Goal: Task Accomplishment & Management: Complete application form

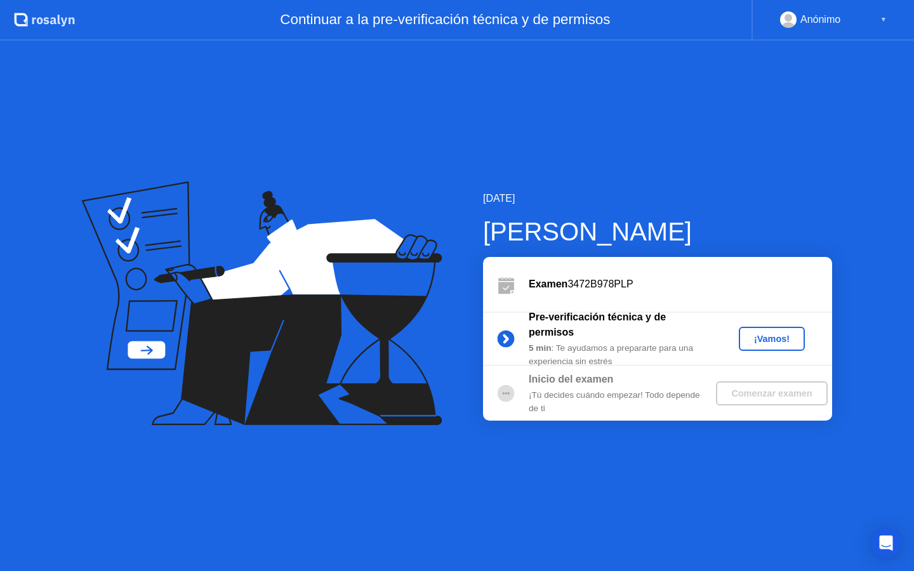
click at [771, 334] on div "¡Vamos!" at bounding box center [772, 339] width 56 height 10
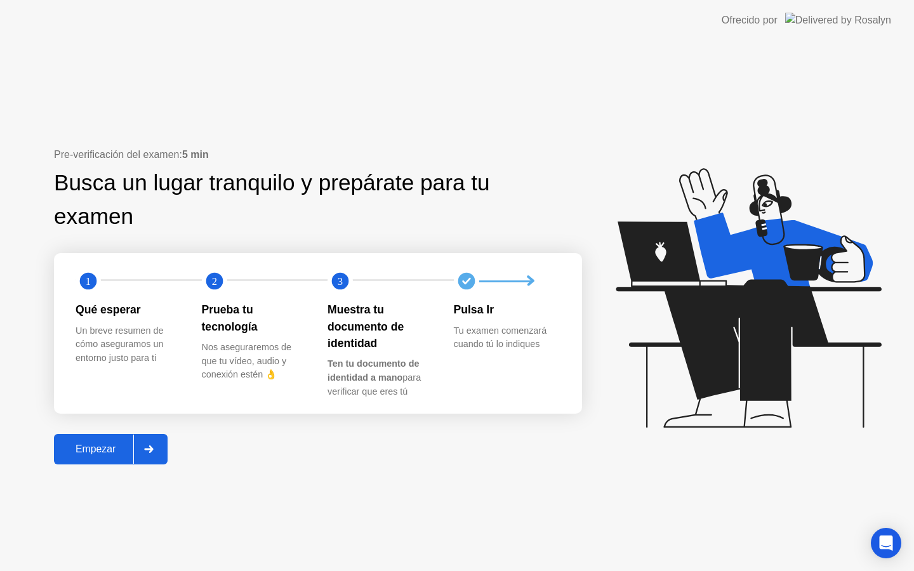
click at [103, 451] on div "Empezar" at bounding box center [96, 449] width 76 height 11
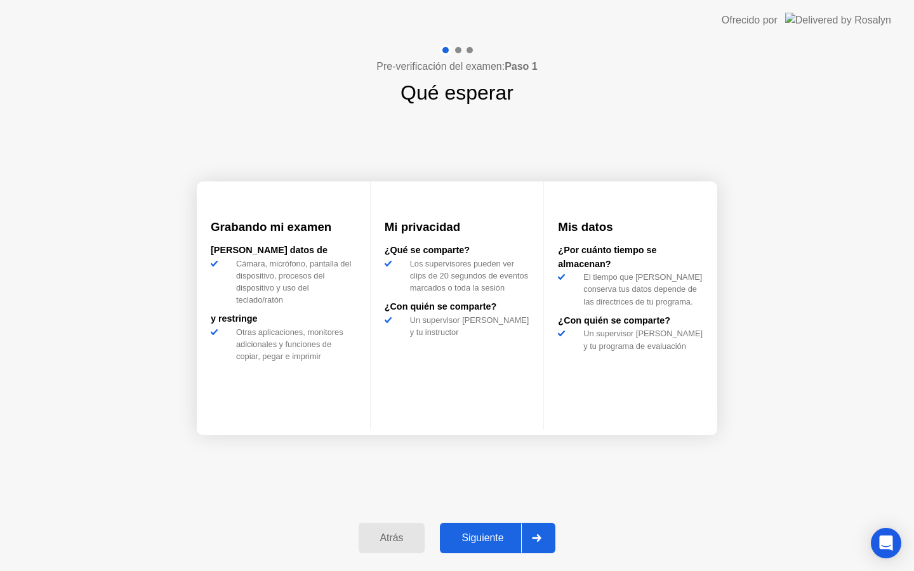
click at [500, 538] on div "Siguiente" at bounding box center [482, 538] width 77 height 11
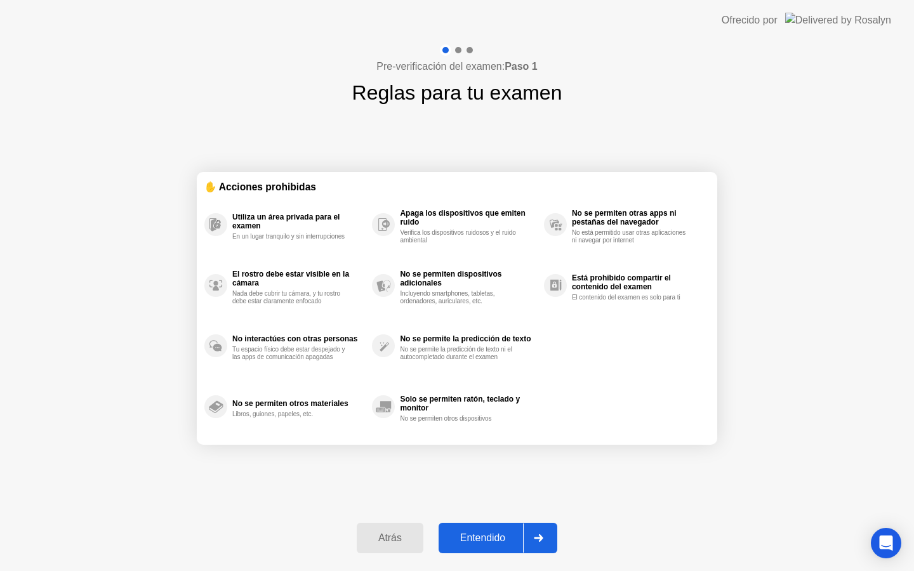
click at [500, 538] on div "Entendido" at bounding box center [483, 538] width 81 height 11
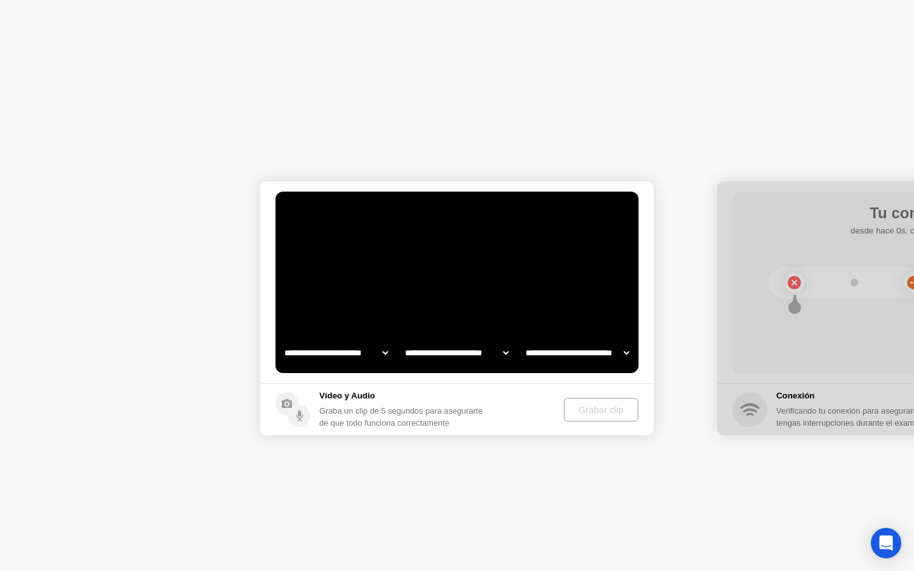
select select "**********"
select select "*******"
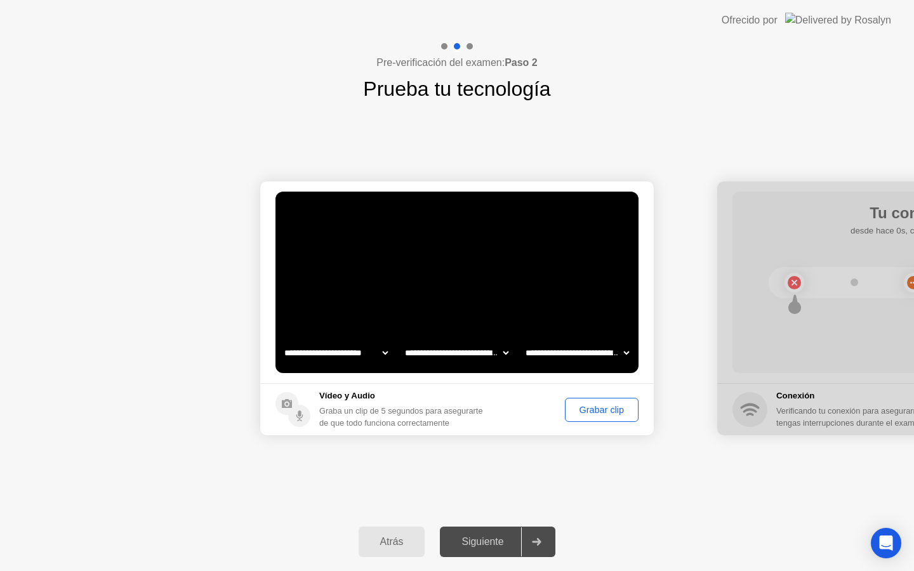
click at [601, 407] on div "Grabar clip" at bounding box center [602, 410] width 65 height 10
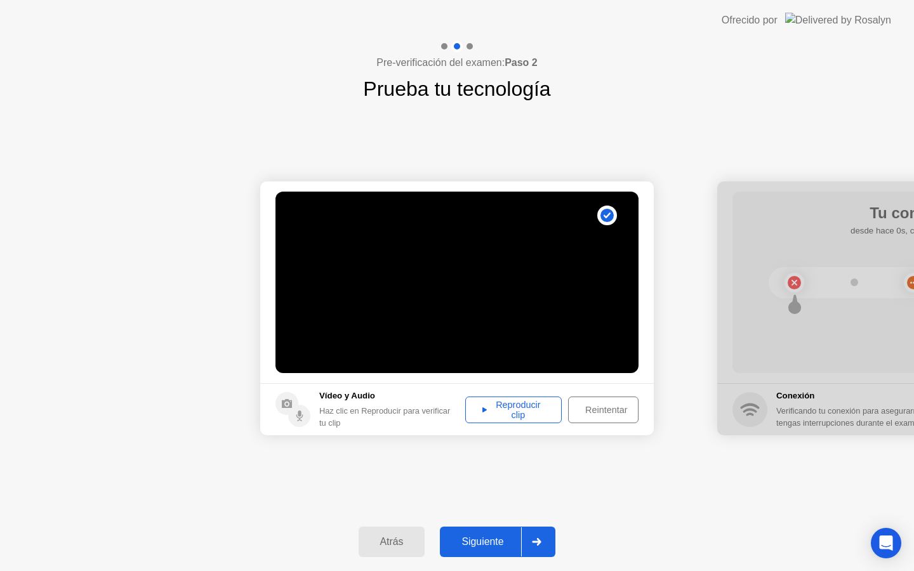
click at [512, 402] on div "Reproducir clip" at bounding box center [514, 410] width 88 height 20
click at [485, 536] on div "Siguiente" at bounding box center [482, 541] width 77 height 11
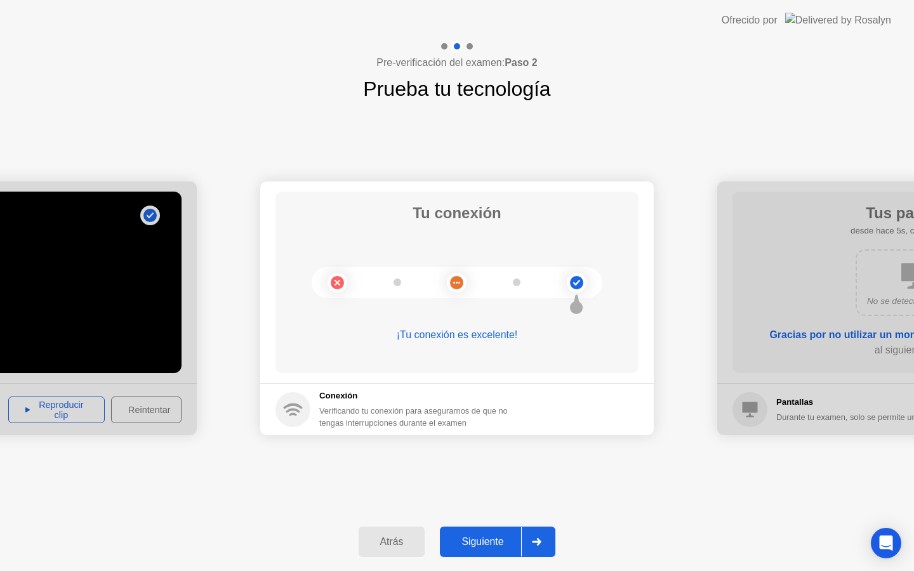
click at [486, 544] on div "Siguiente" at bounding box center [482, 541] width 77 height 11
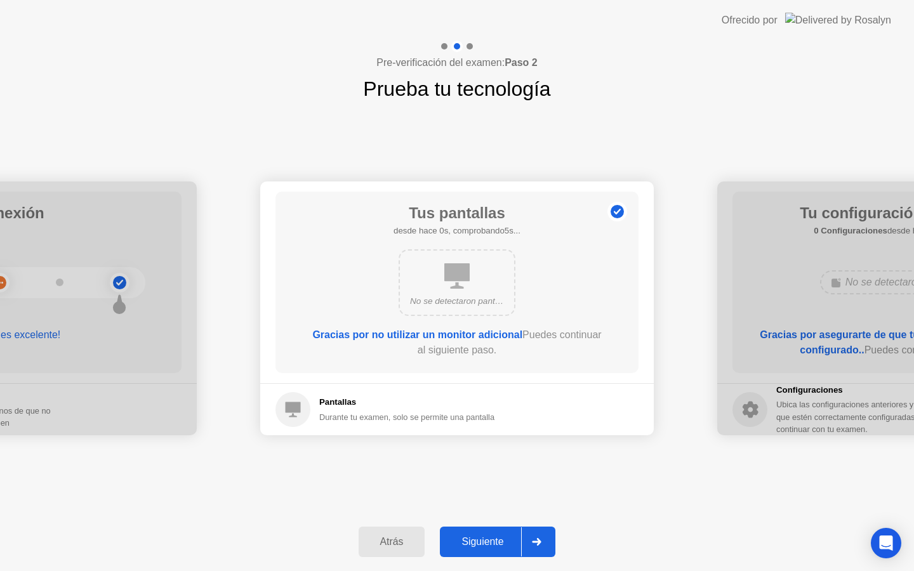
click at [486, 544] on div "Siguiente" at bounding box center [482, 541] width 77 height 11
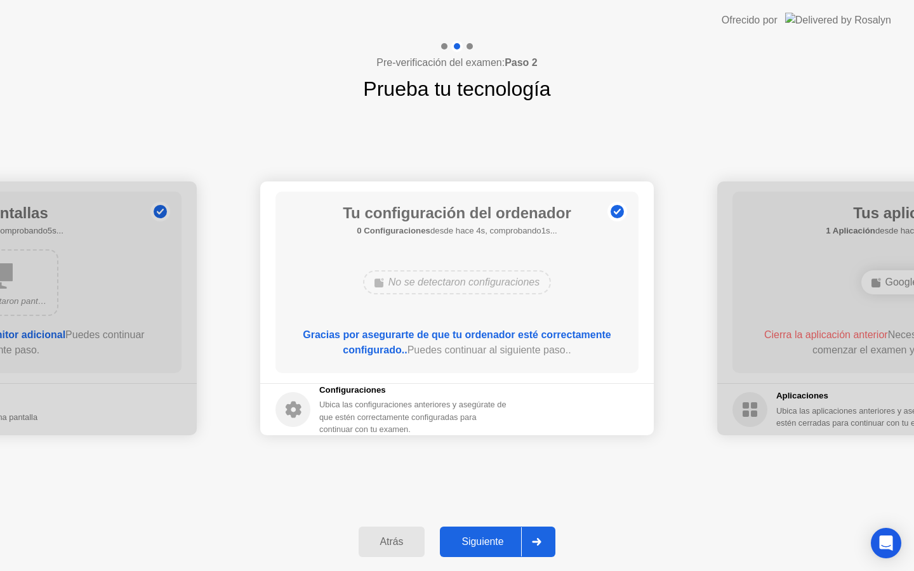
click at [486, 544] on div "Siguiente" at bounding box center [482, 541] width 77 height 11
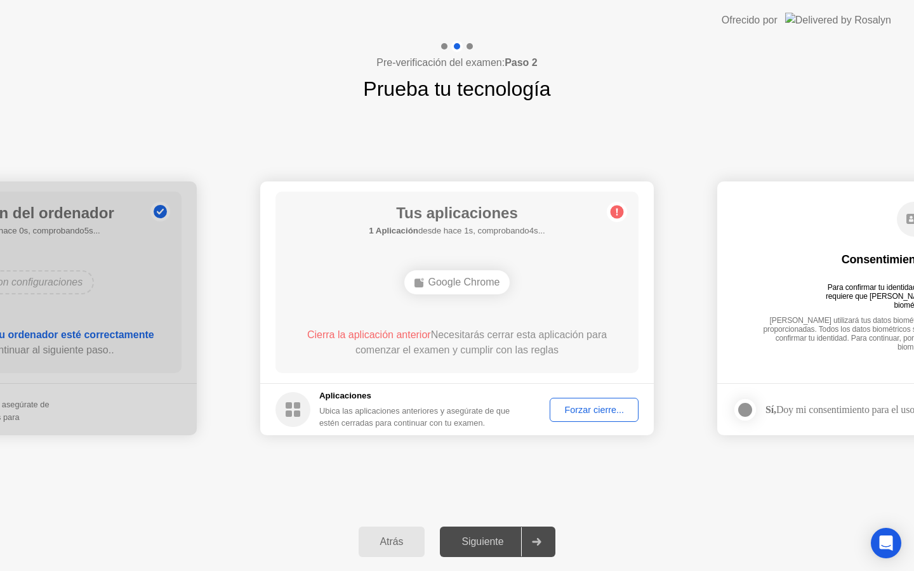
click at [604, 410] on div "Forzar cierre..." at bounding box center [594, 410] width 80 height 10
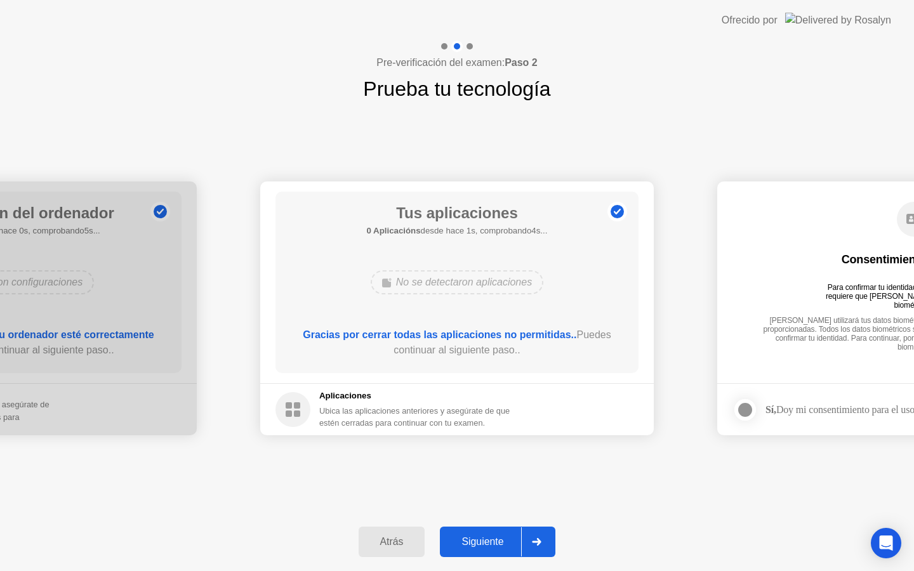
click at [485, 540] on div "Siguiente" at bounding box center [482, 541] width 77 height 11
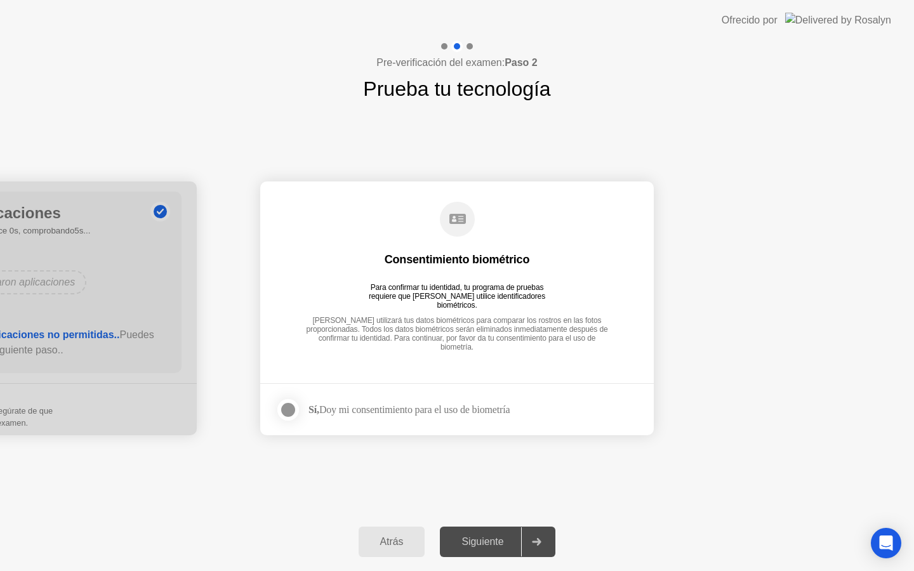
click at [290, 410] on div at bounding box center [288, 410] width 15 height 15
click at [485, 540] on div "Siguiente" at bounding box center [482, 541] width 77 height 11
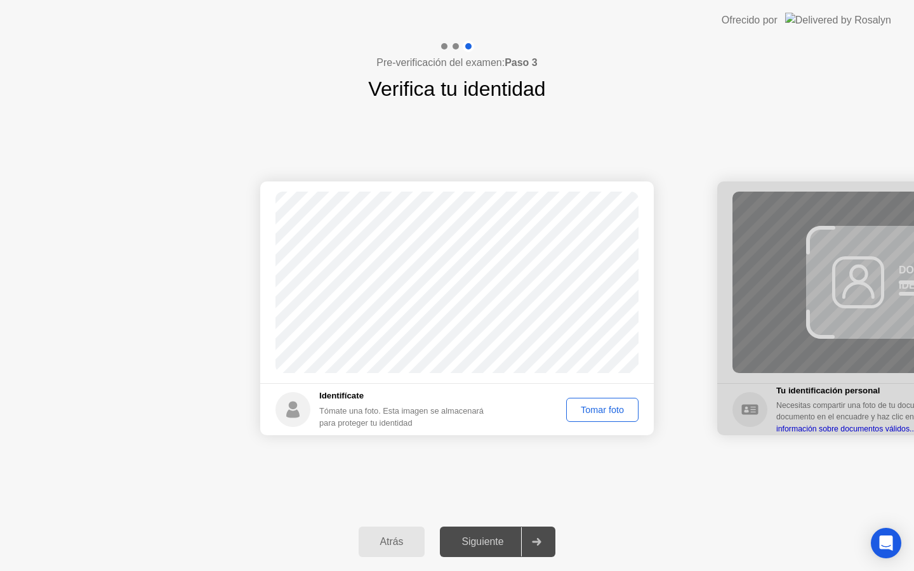
click at [599, 413] on div "Tomar foto" at bounding box center [602, 410] width 63 height 10
click at [480, 536] on div "Siguiente" at bounding box center [482, 541] width 77 height 11
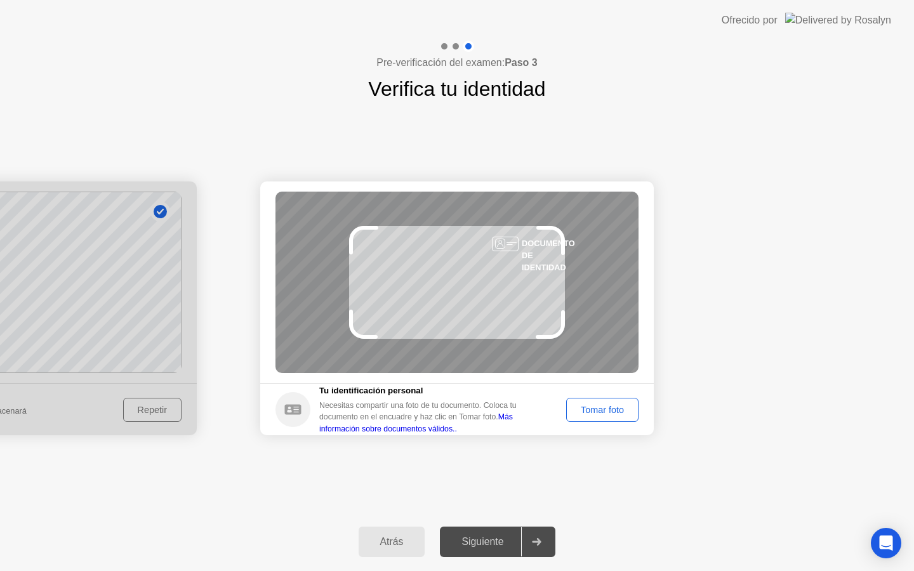
click at [599, 411] on div "Tomar foto" at bounding box center [602, 410] width 63 height 10
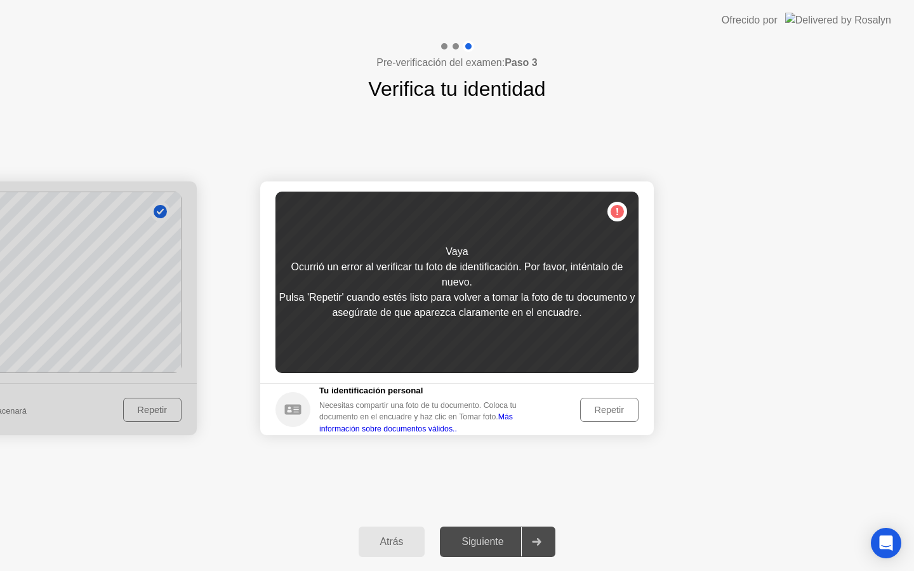
click at [378, 548] on div "Atrás" at bounding box center [392, 541] width 59 height 11
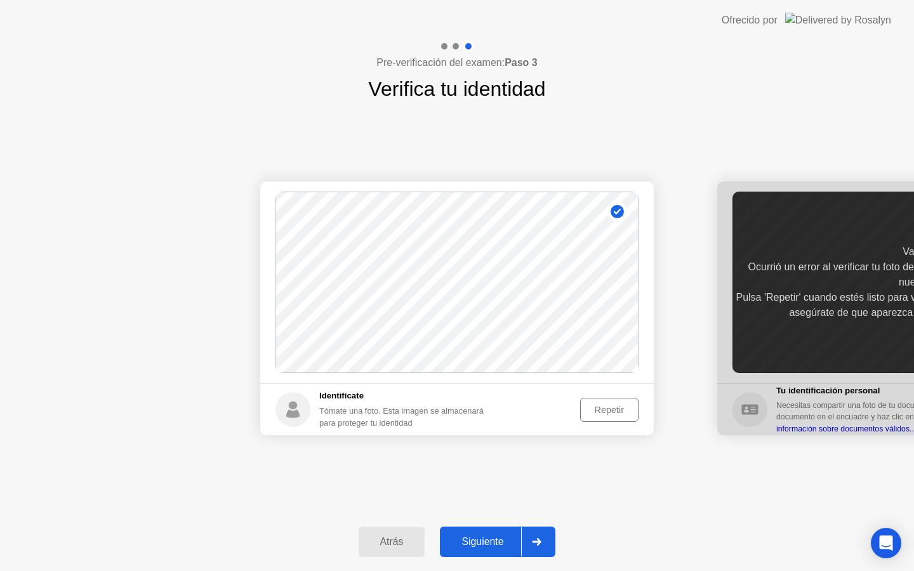
click at [610, 410] on div "Repetir" at bounding box center [610, 410] width 50 height 10
click at [593, 410] on div "Tomar foto" at bounding box center [602, 410] width 63 height 10
click at [493, 547] on div "Siguiente" at bounding box center [482, 541] width 77 height 11
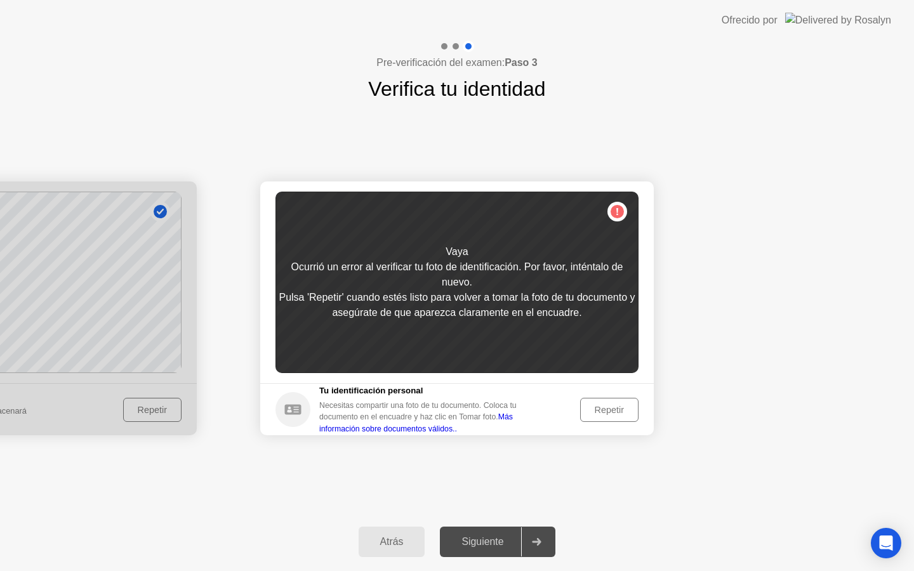
click at [613, 410] on div "Repetir" at bounding box center [610, 410] width 50 height 10
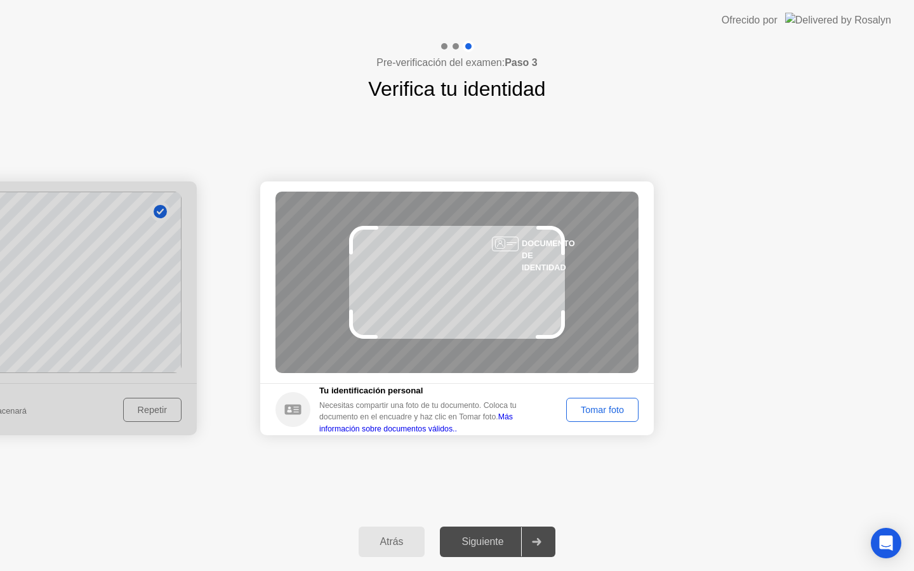
click at [606, 409] on div "Tomar foto" at bounding box center [602, 410] width 63 height 10
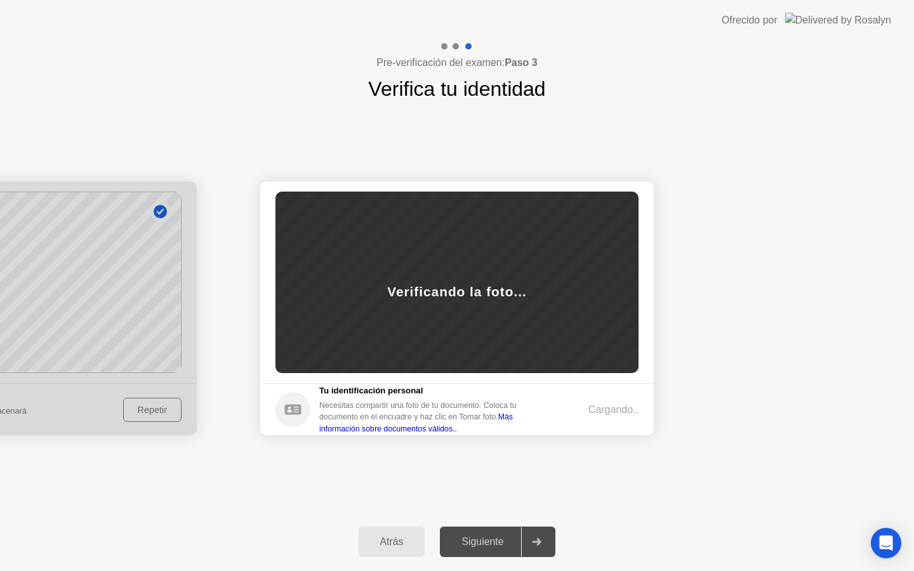
click at [444, 430] on link "Más información sobre documentos válidos.." at bounding box center [416, 423] width 194 height 20
click at [396, 540] on div "Atrás" at bounding box center [392, 541] width 59 height 11
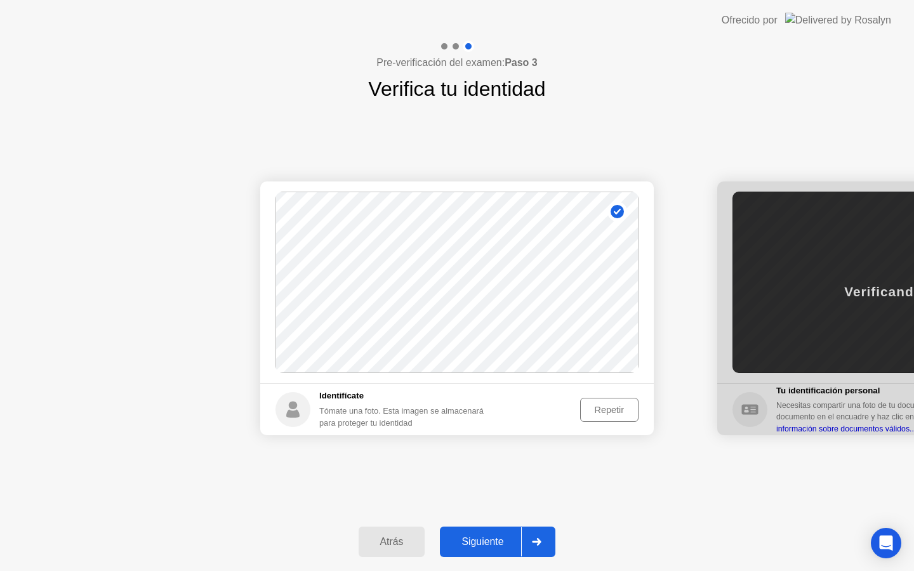
click at [614, 405] on div "Repetir" at bounding box center [610, 410] width 50 height 10
click at [597, 410] on div "Tomar foto" at bounding box center [602, 410] width 63 height 10
click at [496, 543] on div "Siguiente" at bounding box center [482, 541] width 77 height 11
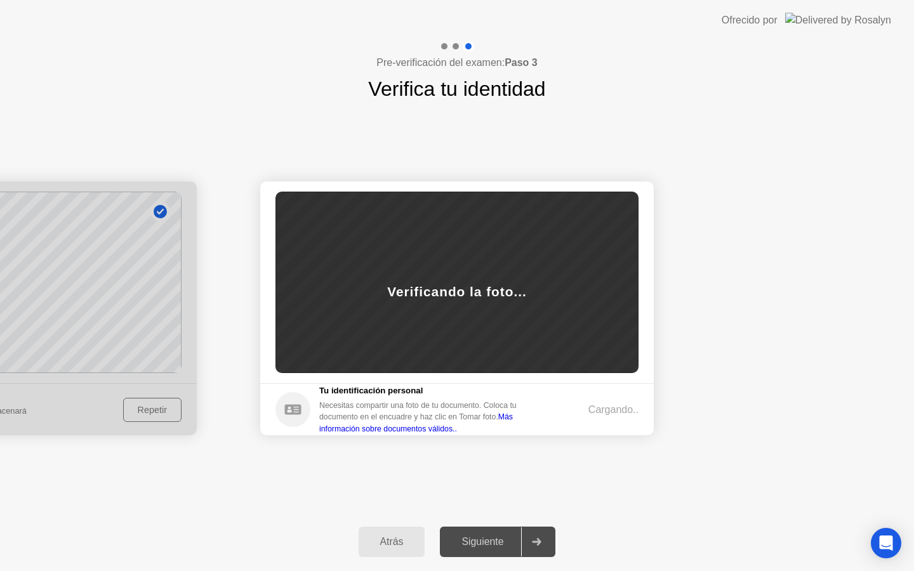
click at [600, 403] on div "Cargando.." at bounding box center [614, 410] width 50 height 15
click at [484, 312] on div "Verificando la foto..." at bounding box center [457, 283] width 363 height 182
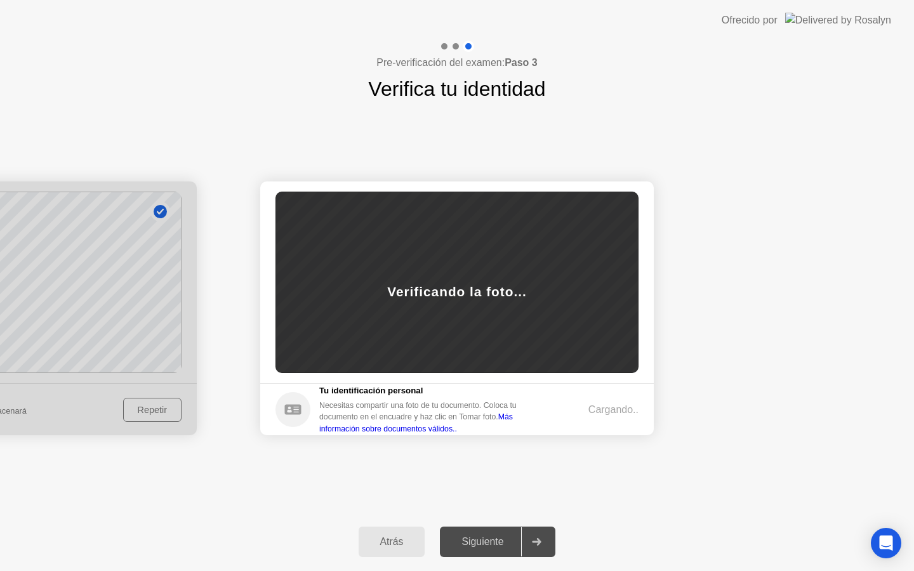
click at [533, 417] on div "Necesitas compartir una foto de tu documento. Coloca tu documento en el encuadr…" at bounding box center [425, 417] width 213 height 35
click at [533, 416] on div "Necesitas compartir una foto de tu documento. Coloca tu documento en el encuadr…" at bounding box center [425, 417] width 213 height 35
click at [490, 333] on div "Verificando la foto..." at bounding box center [457, 283] width 363 height 182
click at [489, 331] on div "Verificando la foto..." at bounding box center [457, 283] width 363 height 182
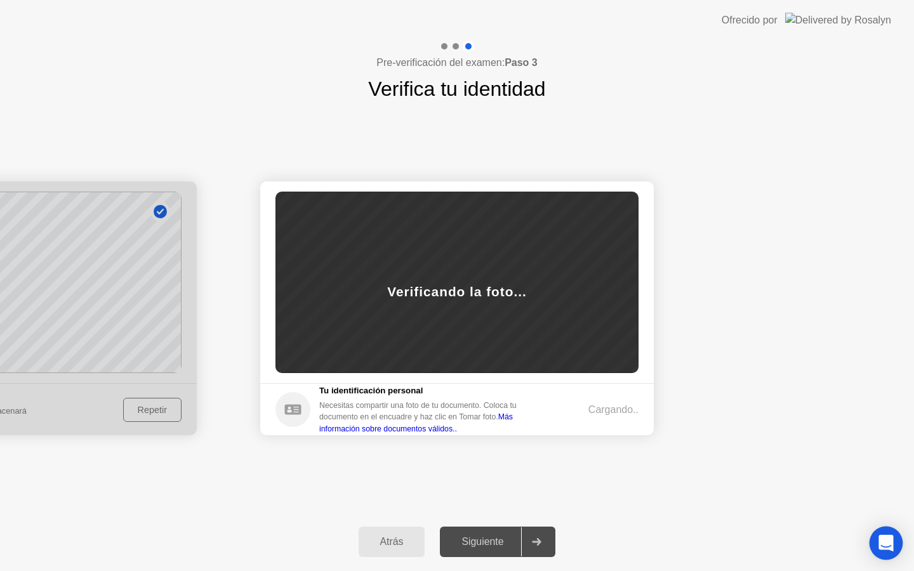
click at [883, 543] on icon "Open Intercom Messenger" at bounding box center [886, 543] width 15 height 17
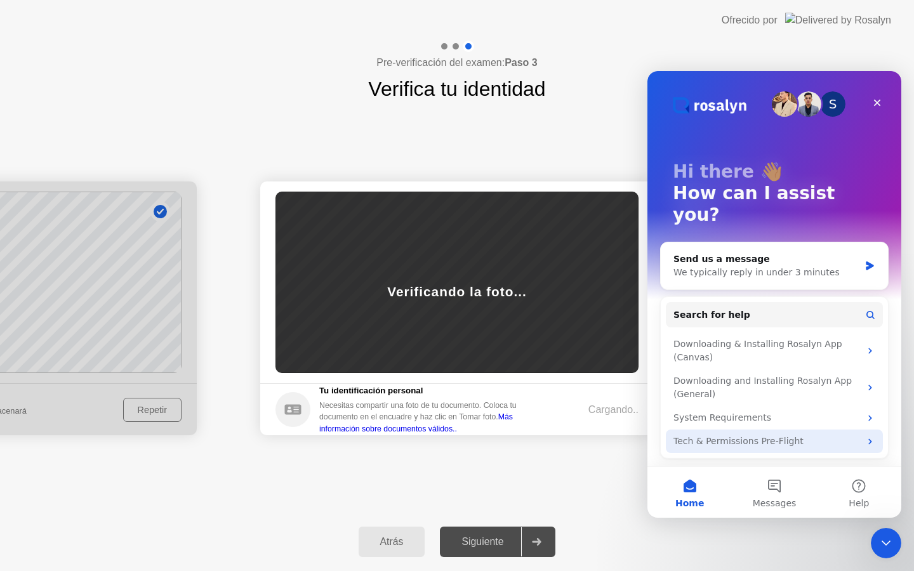
click at [785, 435] on div "Tech & Permissions Pre-Flight" at bounding box center [767, 441] width 187 height 13
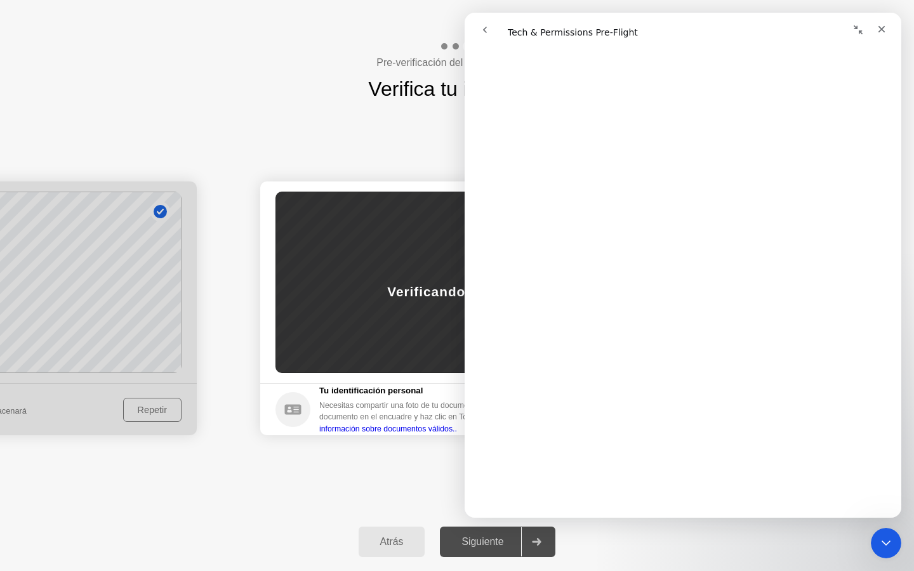
scroll to position [1867, 0]
click at [881, 32] on icon "Close" at bounding box center [882, 29] width 10 height 10
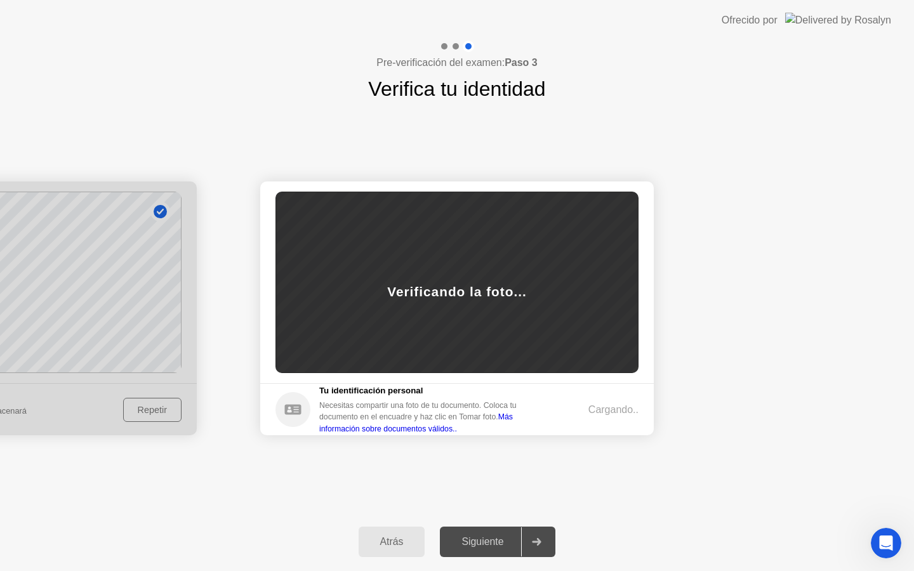
scroll to position [0, 0]
click at [608, 417] on div "Cargando.." at bounding box center [614, 410] width 50 height 15
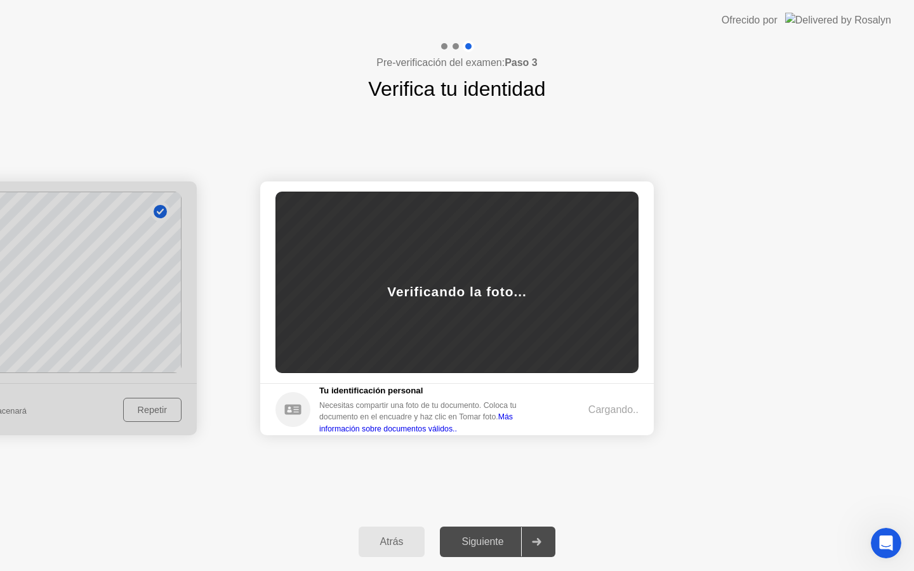
click at [608, 417] on div "Cargando.." at bounding box center [614, 410] width 50 height 15
click at [444, 274] on div "Verificando la foto..." at bounding box center [457, 283] width 363 height 182
click at [380, 540] on div "Atrás" at bounding box center [392, 541] width 59 height 11
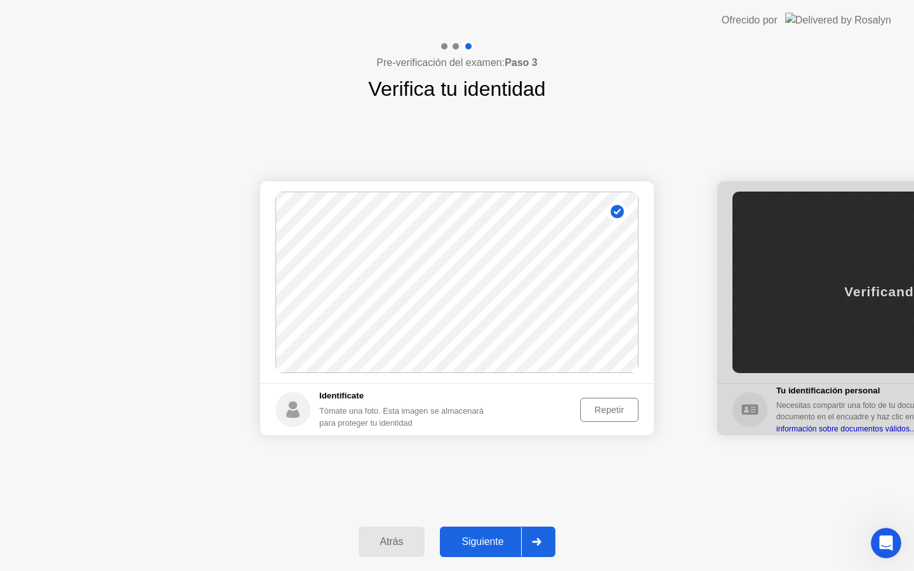
click at [393, 543] on div "Atrás" at bounding box center [392, 541] width 59 height 11
select select "**********"
select select "*******"
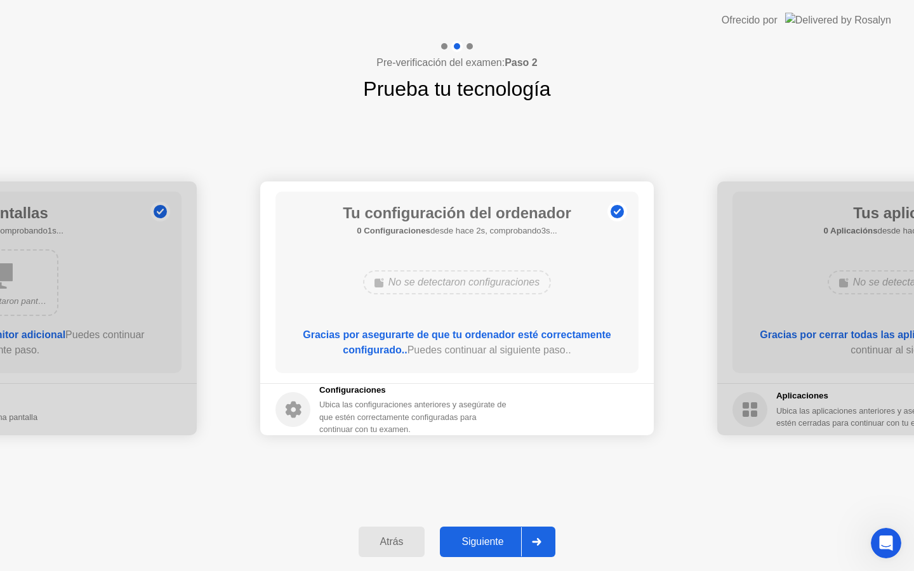
click at [475, 542] on div "Siguiente" at bounding box center [482, 541] width 77 height 11
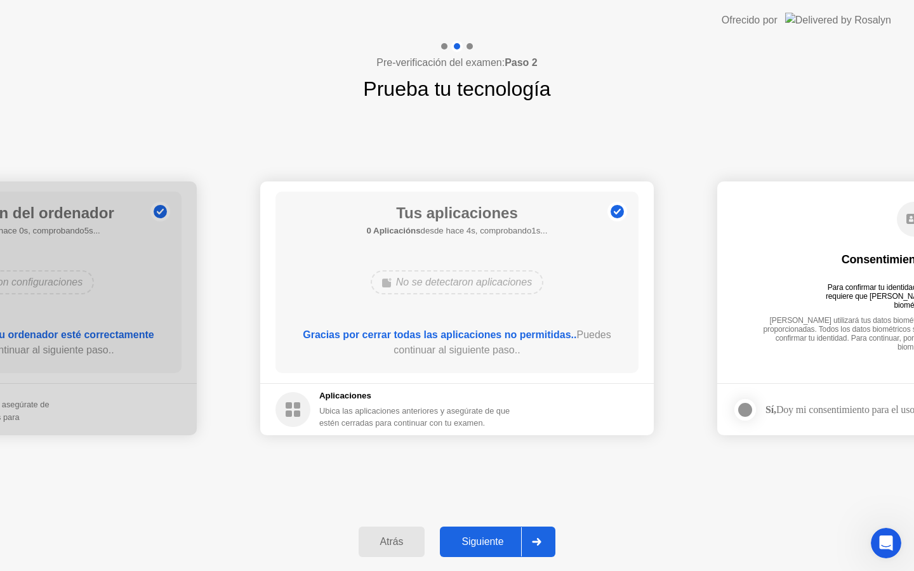
click at [475, 542] on div "Siguiente" at bounding box center [482, 541] width 77 height 11
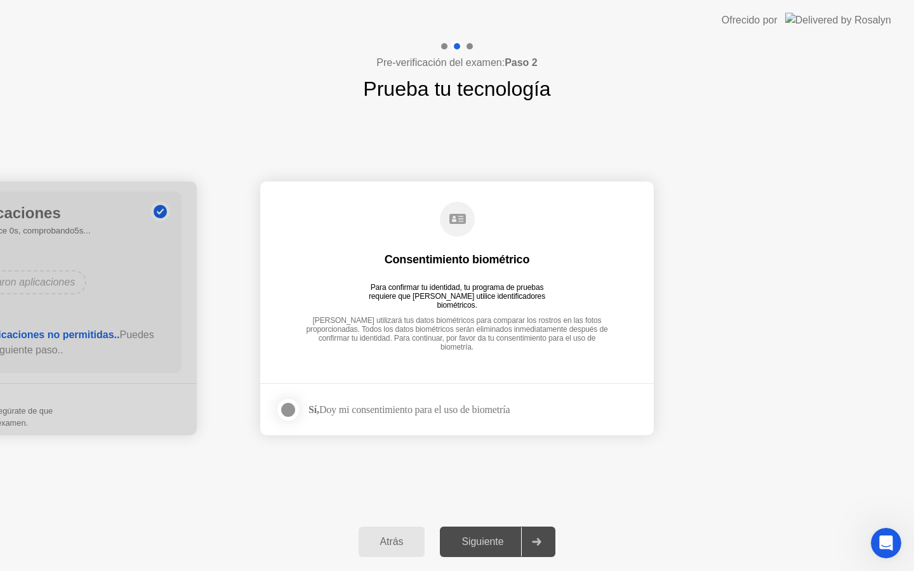
click at [290, 407] on div at bounding box center [288, 410] width 15 height 15
click at [470, 540] on div "Siguiente" at bounding box center [482, 541] width 77 height 11
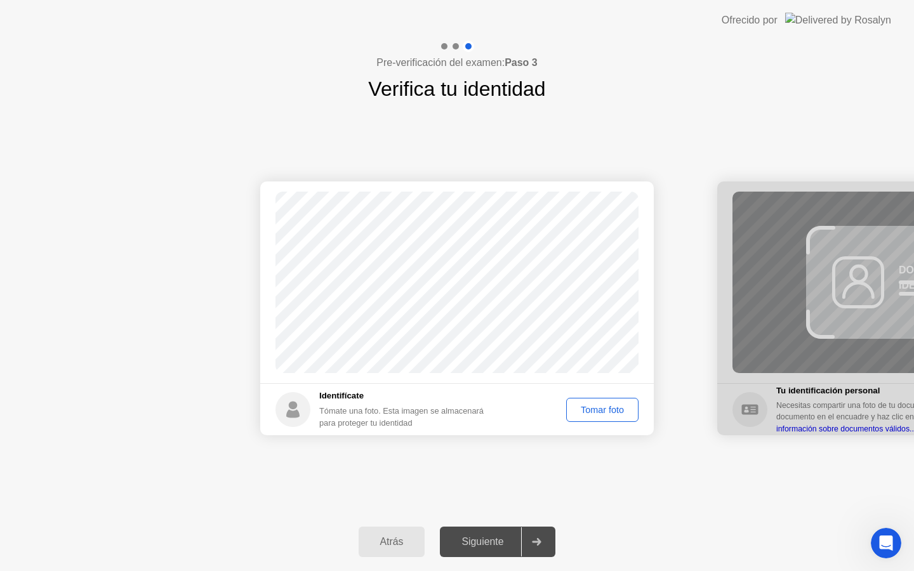
click at [608, 415] on div "Tomar foto" at bounding box center [602, 410] width 63 height 10
click at [482, 542] on div "Siguiente" at bounding box center [482, 541] width 77 height 11
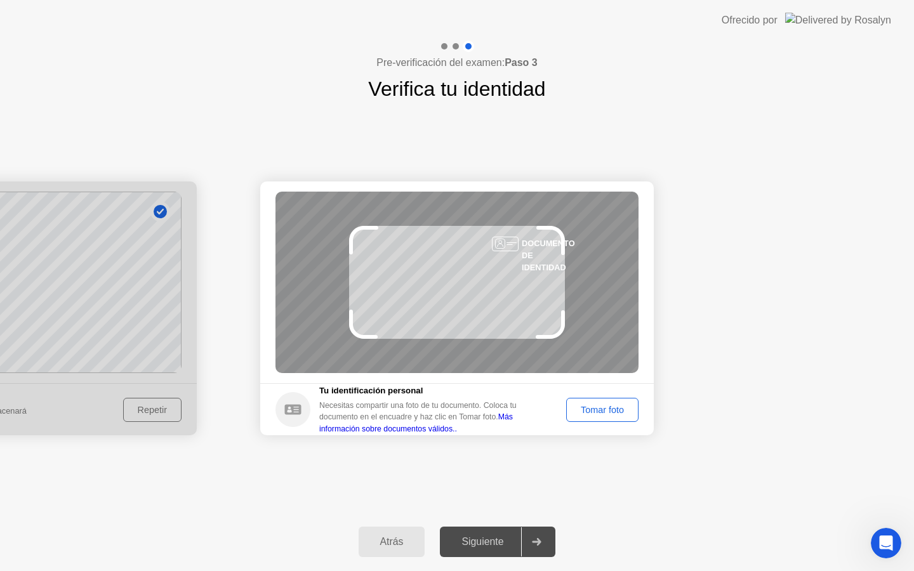
click at [621, 413] on div "Tomar foto" at bounding box center [602, 410] width 63 height 10
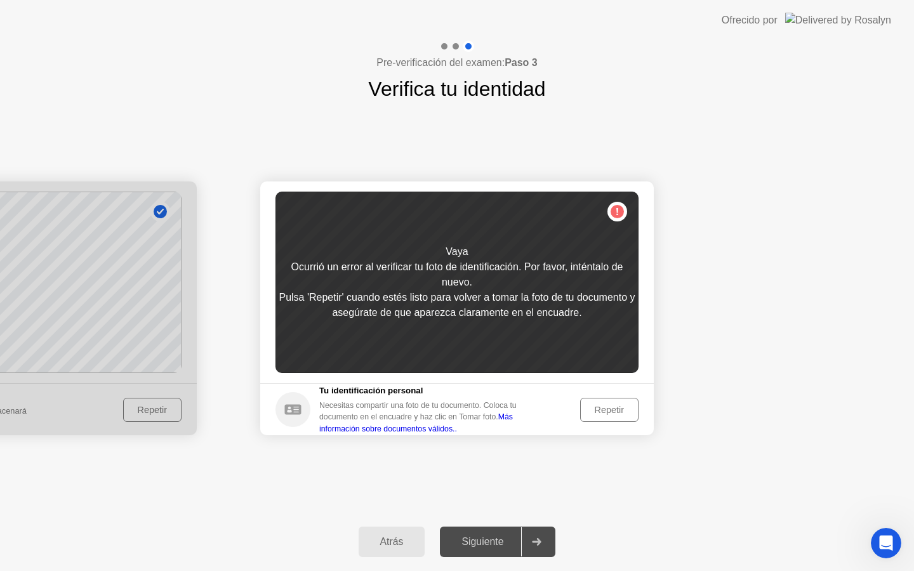
click at [605, 410] on div "Repetir" at bounding box center [610, 410] width 50 height 10
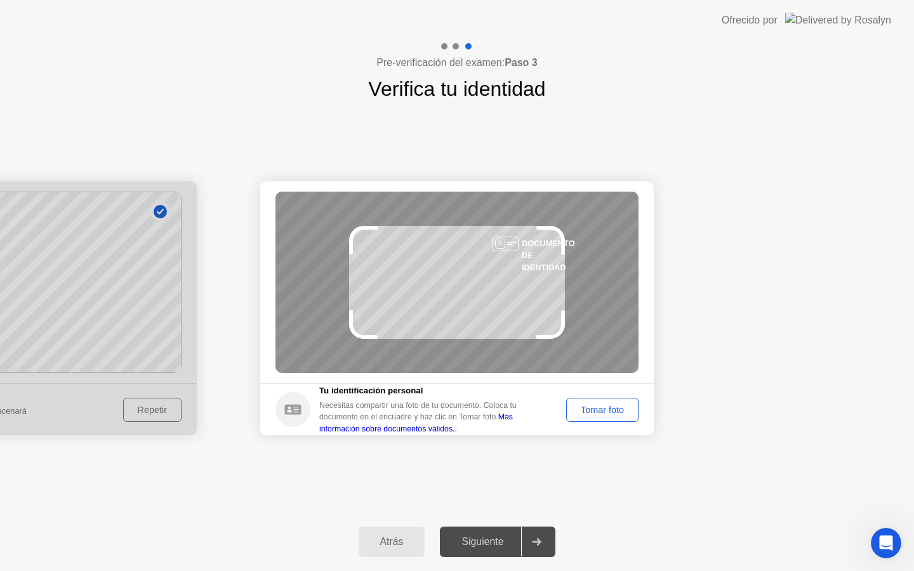
click at [605, 410] on div "Tomar foto" at bounding box center [602, 410] width 63 height 10
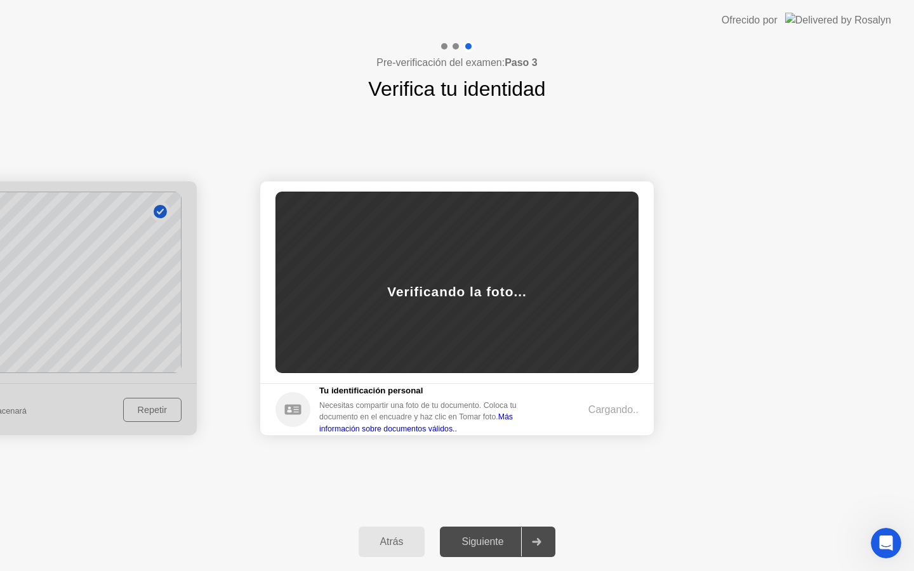
click at [397, 539] on div "Atrás" at bounding box center [392, 541] width 59 height 11
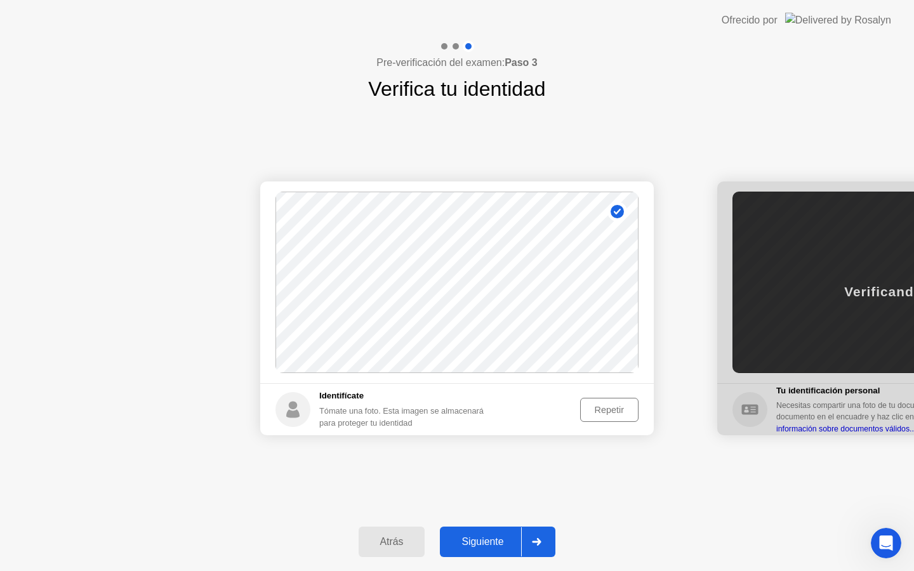
click at [397, 539] on div "Atrás" at bounding box center [392, 541] width 59 height 11
select select "**********"
select select "*******"
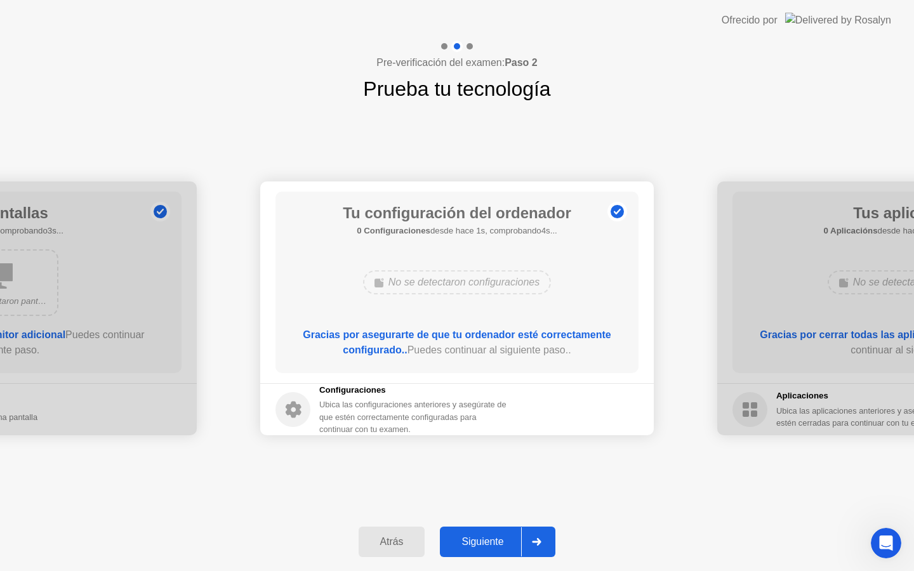
click at [493, 541] on div "Siguiente" at bounding box center [482, 541] width 77 height 11
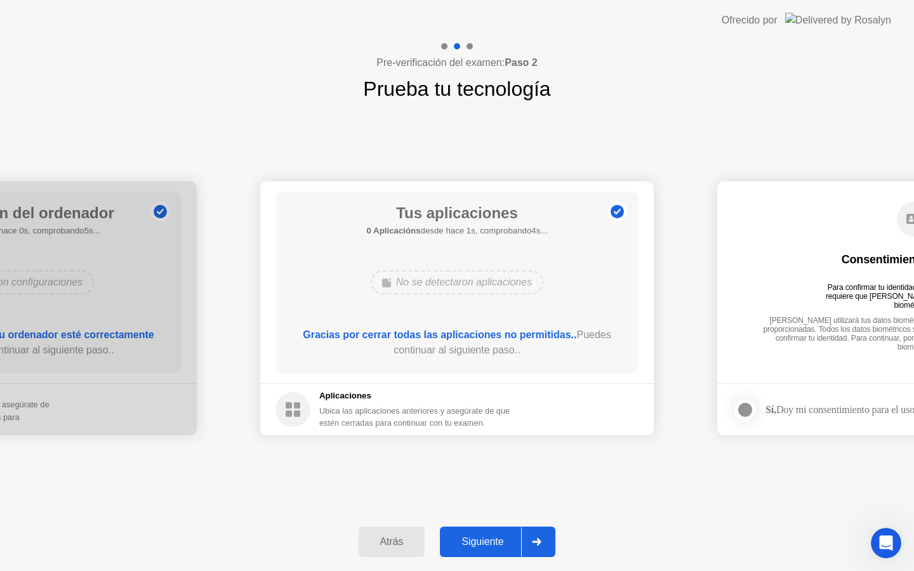
click at [493, 541] on div "Siguiente" at bounding box center [482, 541] width 77 height 11
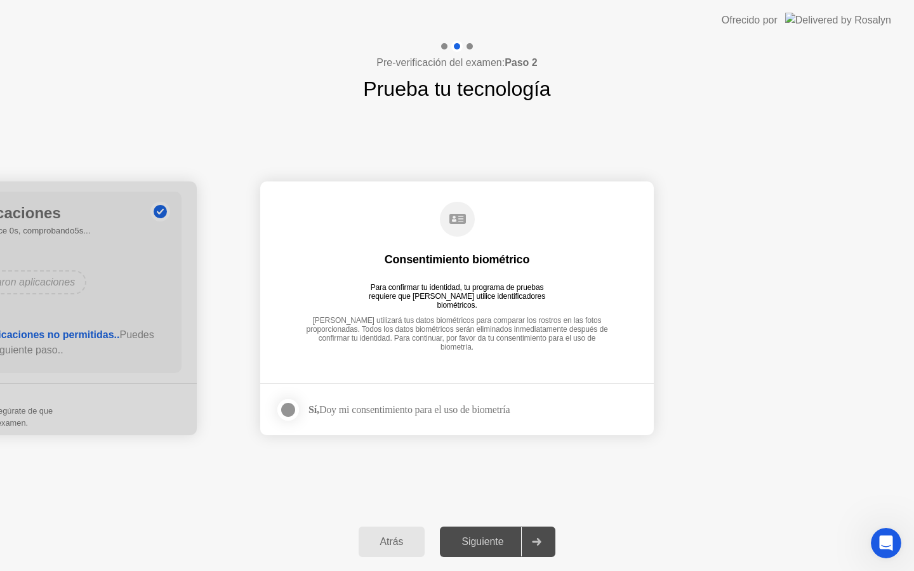
click at [291, 413] on div at bounding box center [288, 410] width 15 height 15
click at [464, 540] on div "Siguiente" at bounding box center [482, 541] width 77 height 11
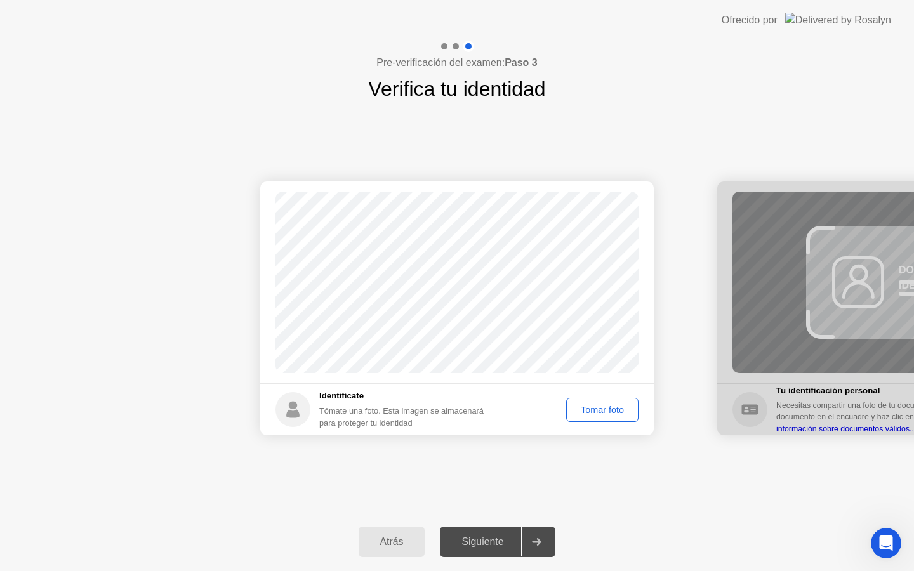
click at [597, 408] on div "Tomar foto" at bounding box center [602, 410] width 63 height 10
click at [597, 408] on div "Repetir" at bounding box center [610, 410] width 50 height 10
click at [597, 408] on div "Tomar foto" at bounding box center [602, 410] width 63 height 10
click at [490, 539] on div "Siguiente" at bounding box center [482, 541] width 77 height 11
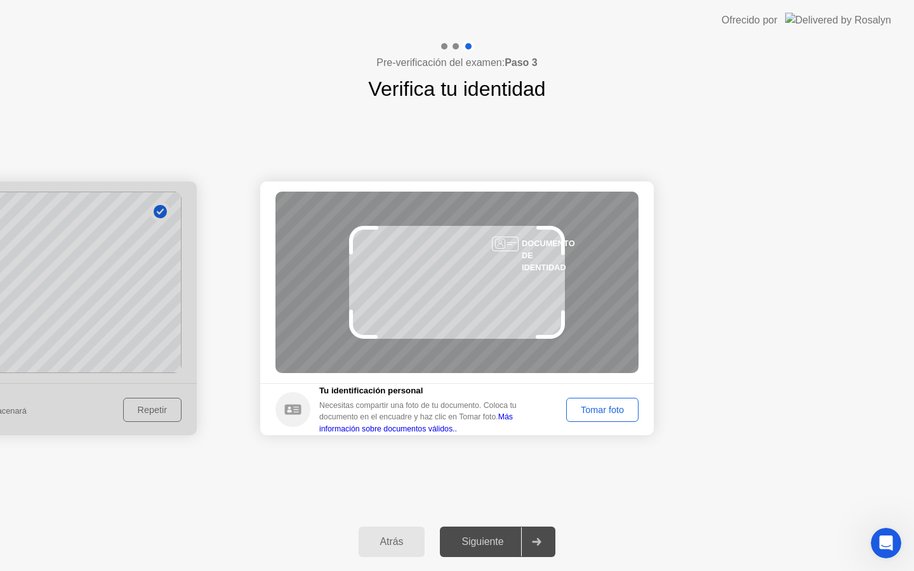
click at [610, 411] on div "Tomar foto" at bounding box center [602, 410] width 63 height 10
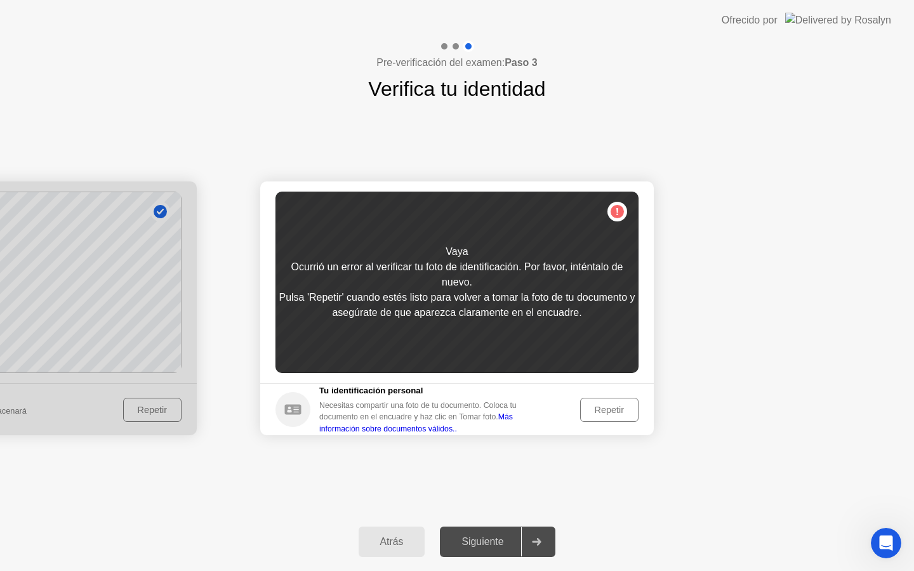
click at [610, 411] on div "Repetir" at bounding box center [610, 410] width 50 height 10
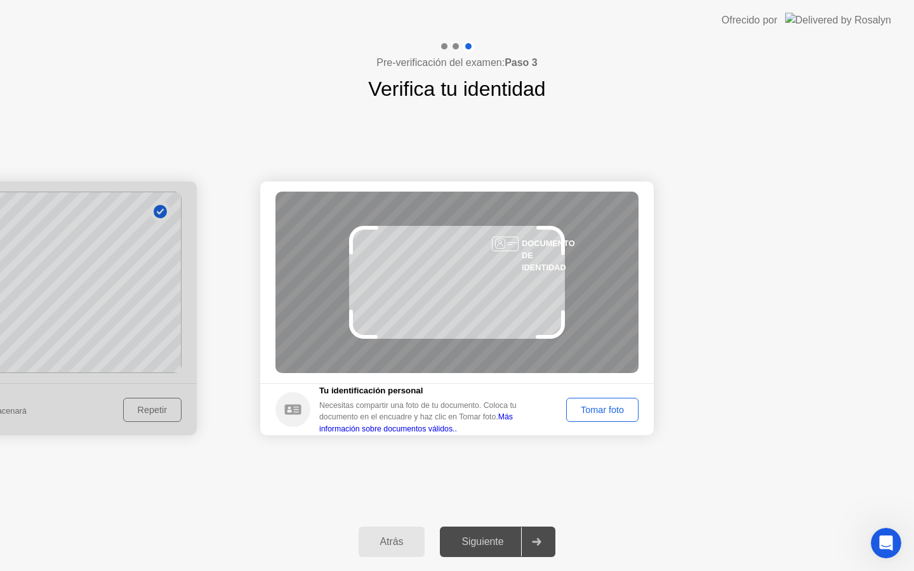
click at [610, 411] on div "Tomar foto" at bounding box center [602, 410] width 63 height 10
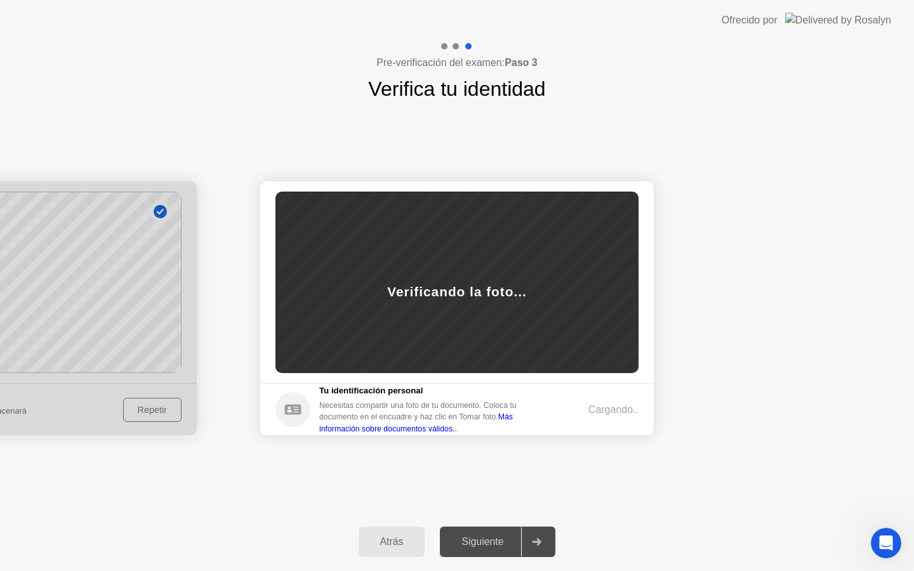
click at [398, 545] on div "Atrás" at bounding box center [392, 541] width 59 height 11
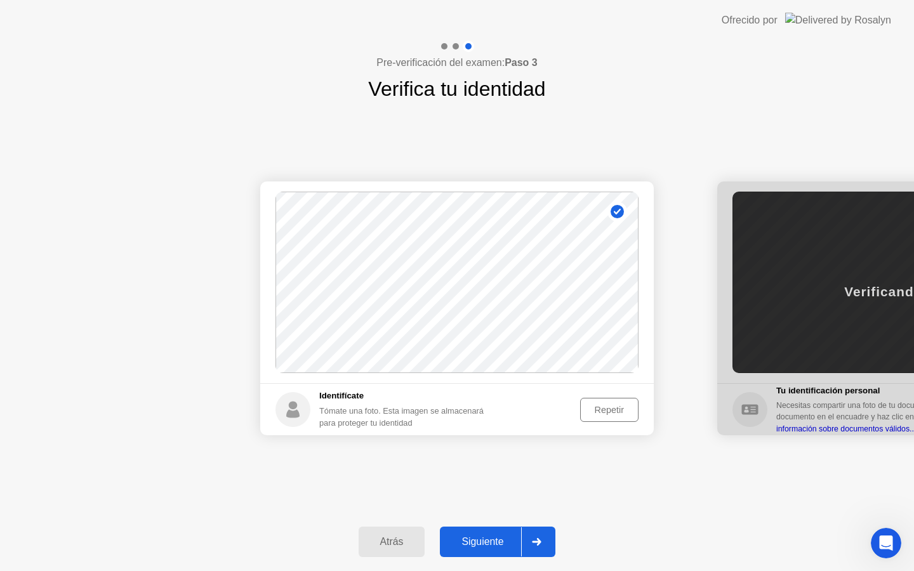
click at [479, 543] on div "Siguiente" at bounding box center [482, 541] width 77 height 11
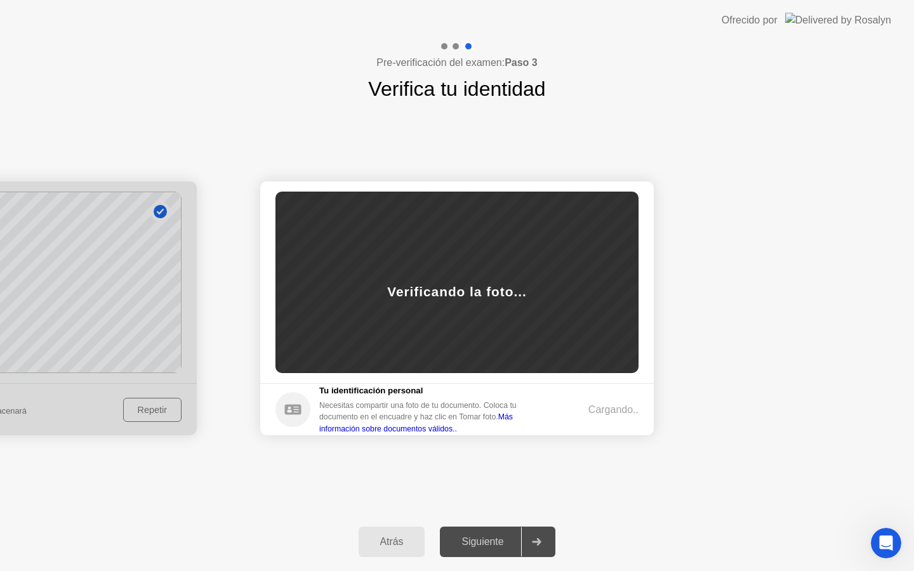
click at [547, 319] on div "Verificando la foto..." at bounding box center [457, 283] width 363 height 182
click at [383, 545] on div "Atrás" at bounding box center [392, 541] width 59 height 11
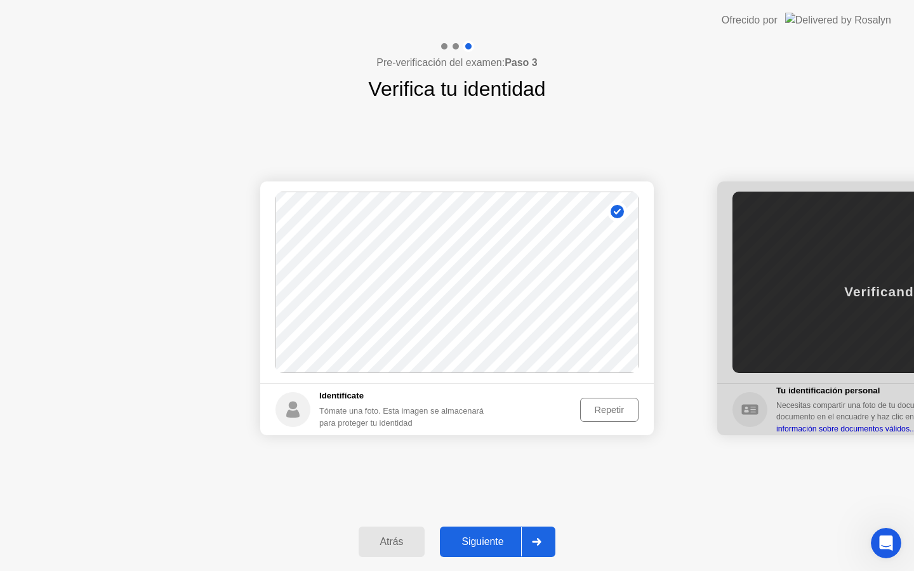
click at [383, 545] on div "Atrás" at bounding box center [392, 541] width 59 height 11
select select "**********"
select select "*******"
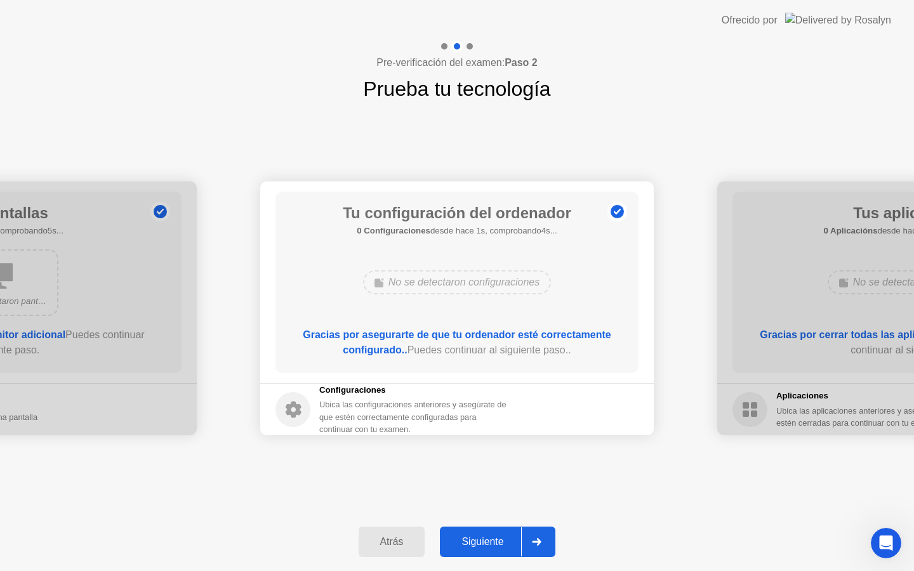
click at [492, 536] on div "Siguiente" at bounding box center [482, 541] width 77 height 11
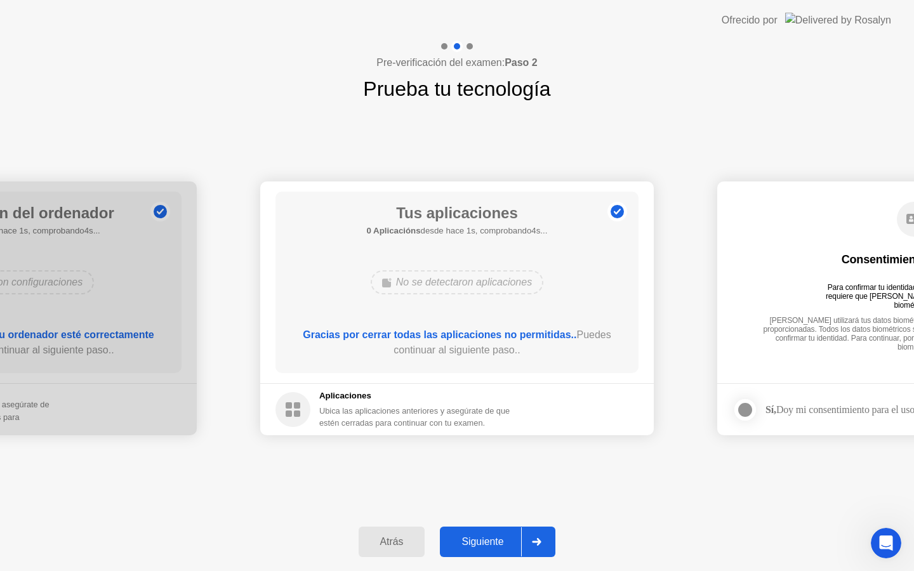
click at [492, 536] on div "Siguiente" at bounding box center [482, 541] width 77 height 11
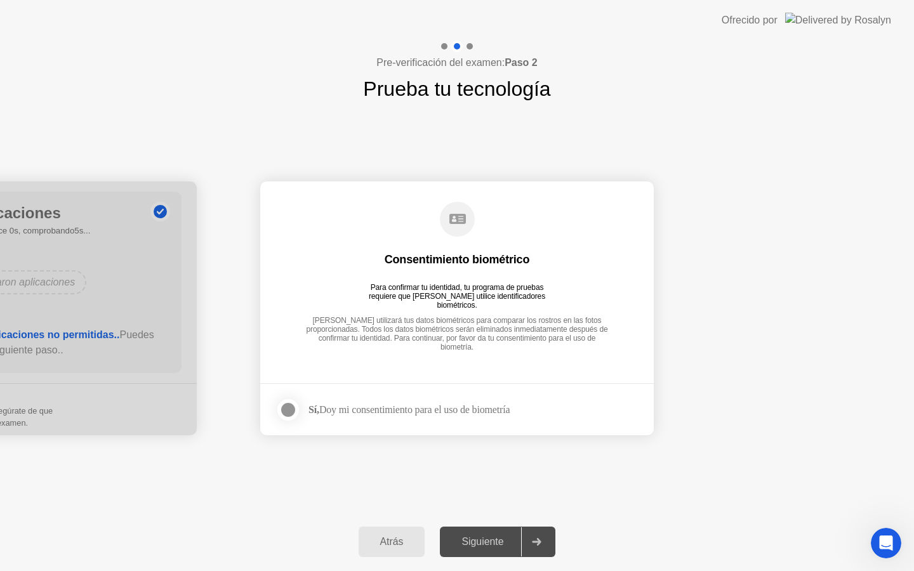
click at [287, 413] on div at bounding box center [288, 410] width 15 height 15
click at [483, 544] on div "Siguiente" at bounding box center [482, 541] width 77 height 11
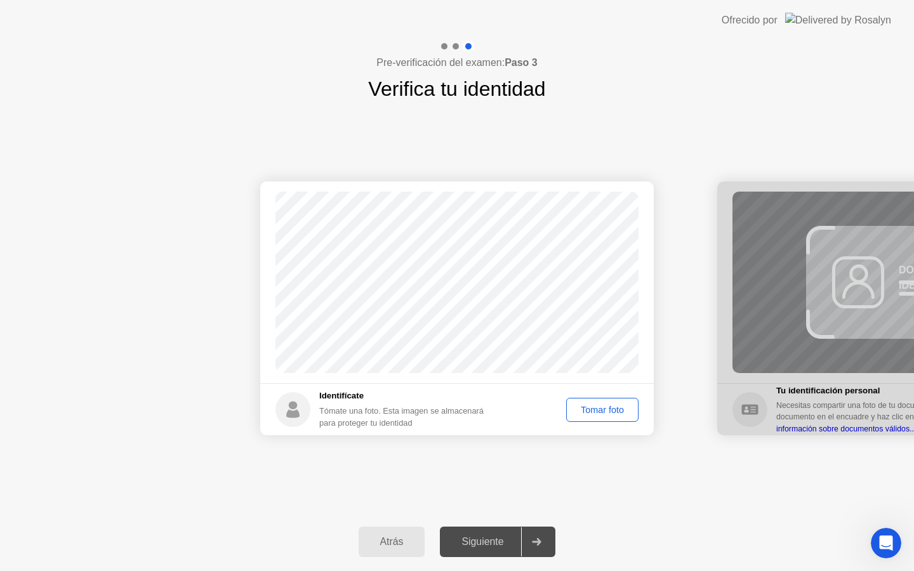
click at [604, 410] on div "Tomar foto" at bounding box center [602, 410] width 63 height 10
click at [464, 546] on div "Siguiente" at bounding box center [482, 541] width 77 height 11
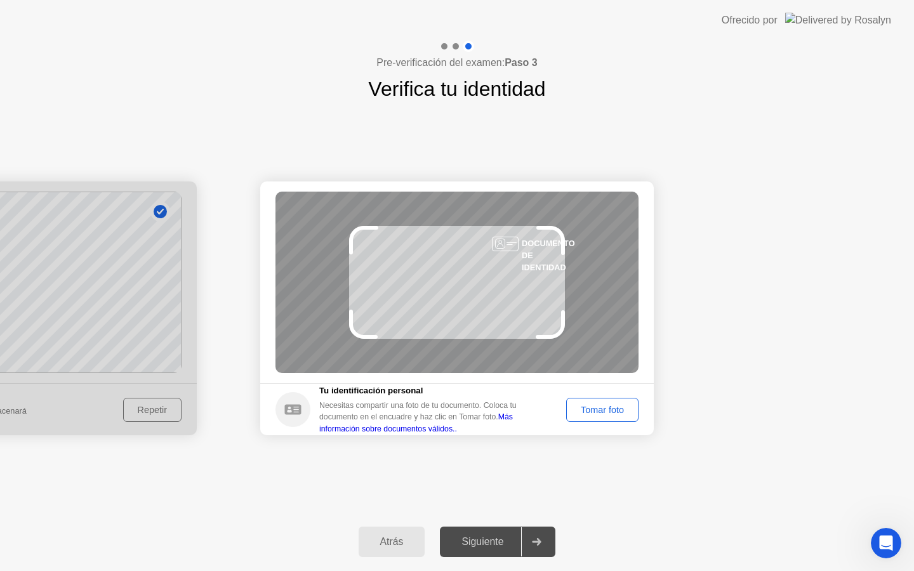
click at [586, 405] on div "Tomar foto" at bounding box center [602, 410] width 63 height 10
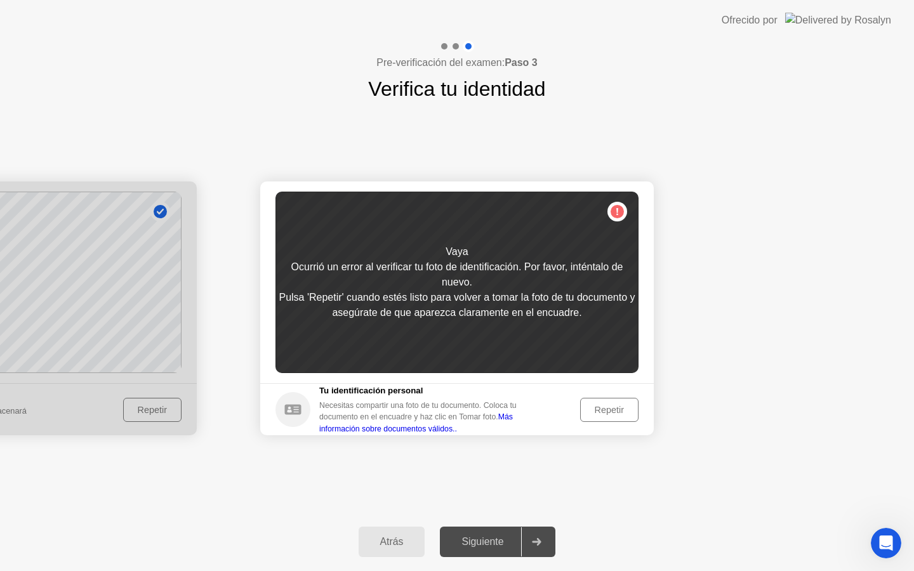
click at [611, 409] on div "Repetir" at bounding box center [610, 410] width 50 height 10
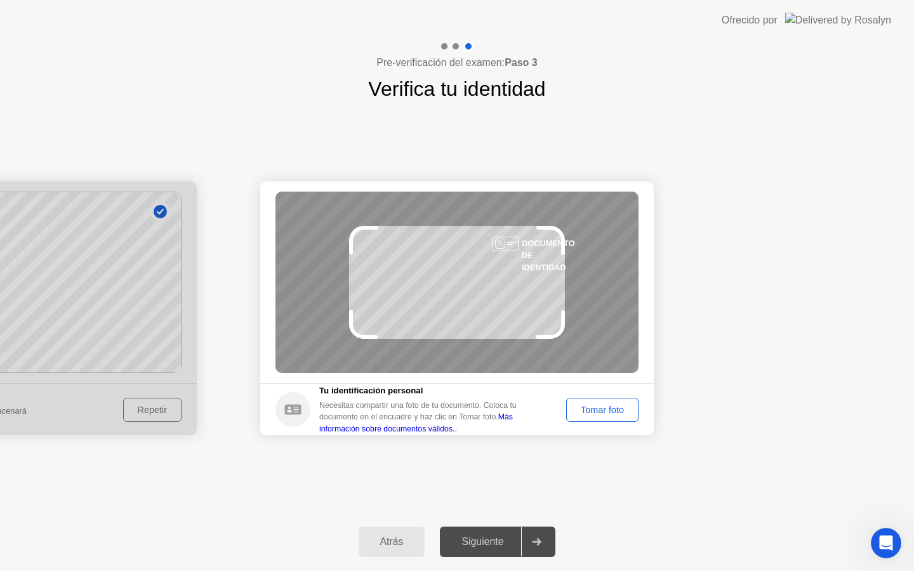
click at [611, 409] on div "Tomar foto" at bounding box center [602, 410] width 63 height 10
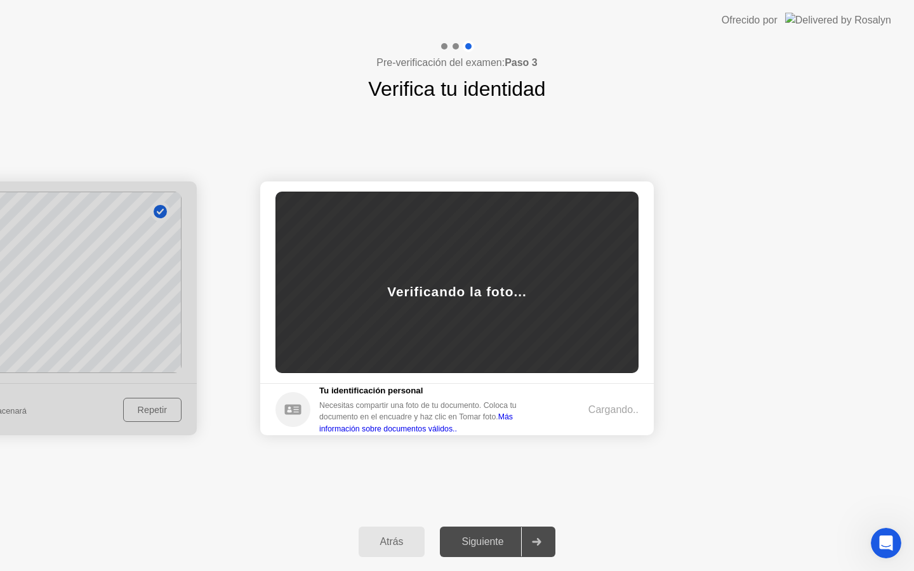
click at [399, 545] on div "Atrás" at bounding box center [392, 541] width 59 height 11
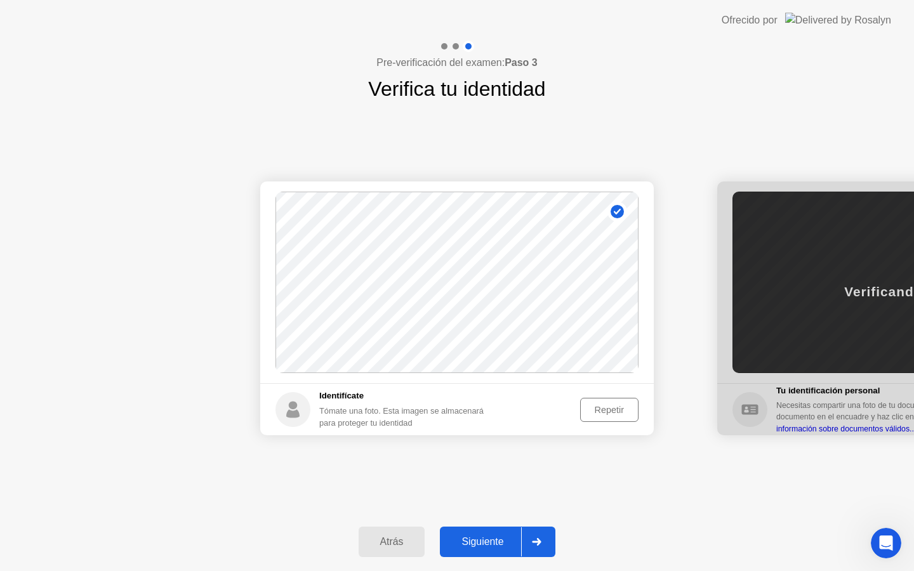
click at [382, 542] on div "Atrás" at bounding box center [392, 541] width 59 height 11
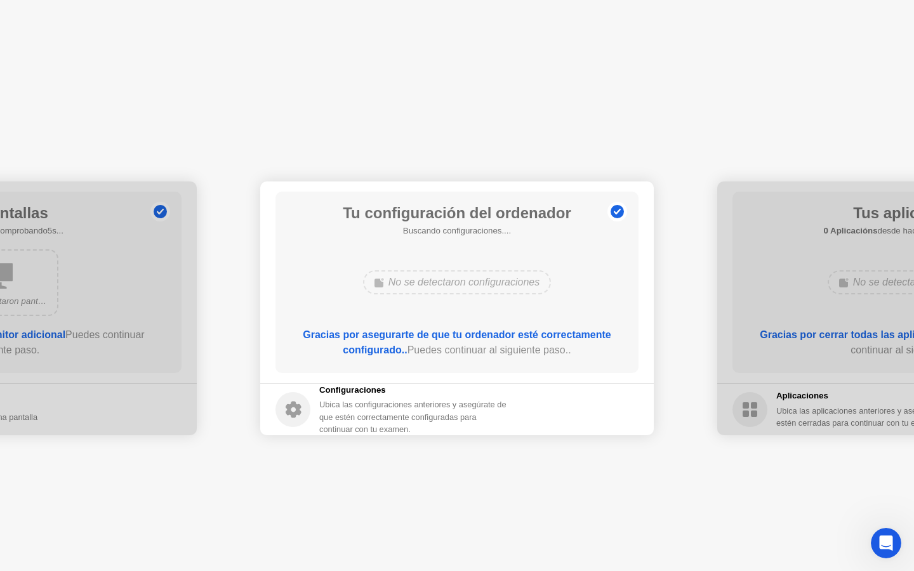
select select "**********"
select select "*******"
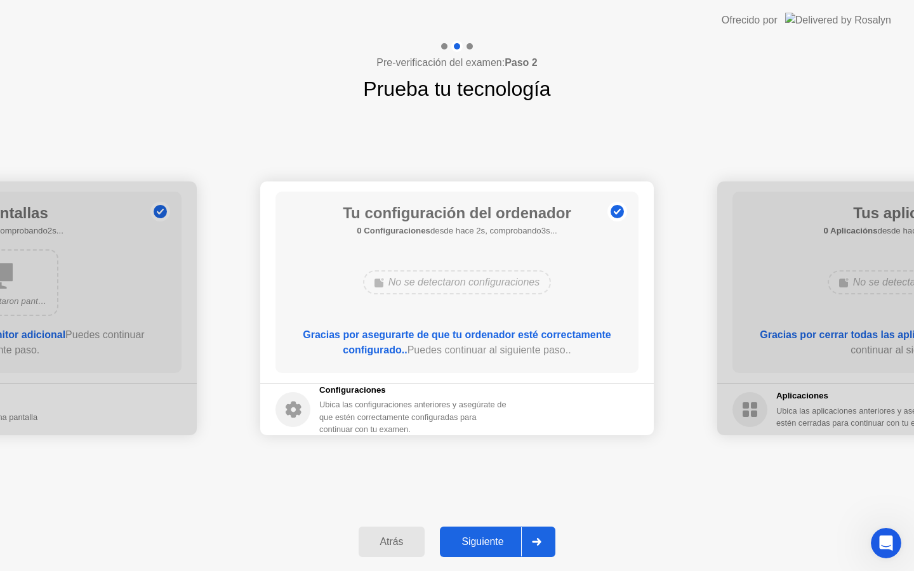
click at [493, 541] on div "Siguiente" at bounding box center [482, 541] width 77 height 11
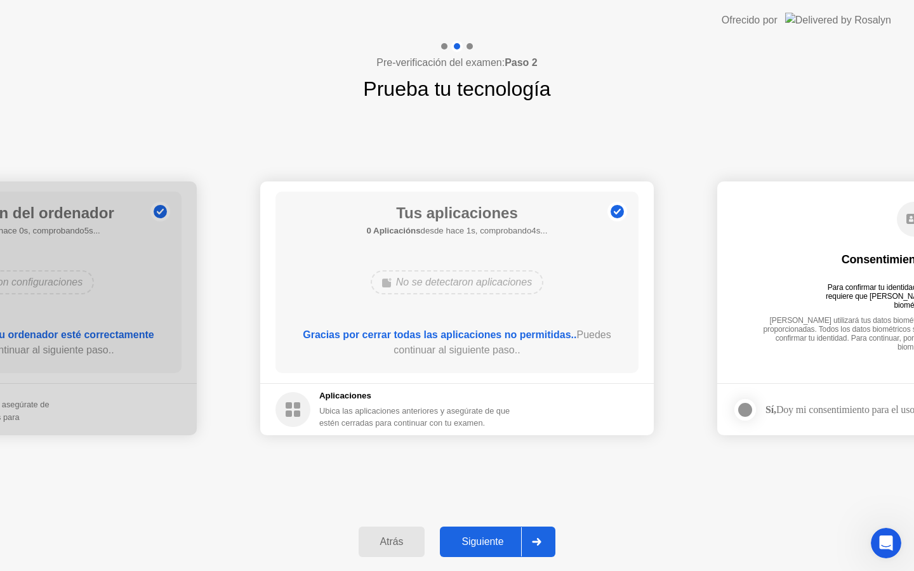
click at [491, 543] on div "Siguiente" at bounding box center [482, 541] width 77 height 11
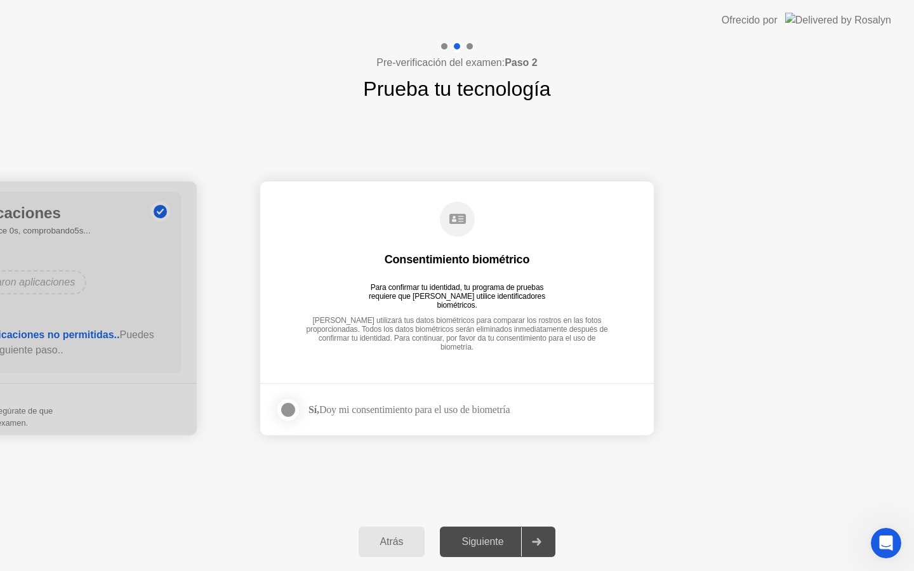
click at [286, 408] on div at bounding box center [288, 410] width 15 height 15
click at [490, 541] on div "Siguiente" at bounding box center [482, 541] width 77 height 11
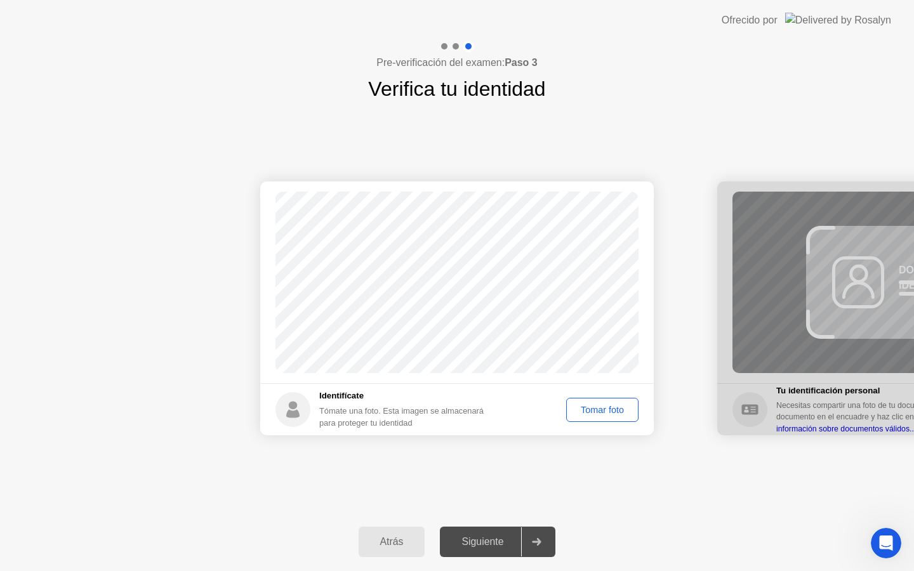
click at [594, 411] on div "Tomar foto" at bounding box center [602, 410] width 63 height 10
click at [594, 411] on div "Repetir" at bounding box center [610, 410] width 50 height 10
click at [600, 414] on div "Tomar foto" at bounding box center [602, 410] width 63 height 10
click at [497, 543] on div "Siguiente" at bounding box center [482, 541] width 77 height 11
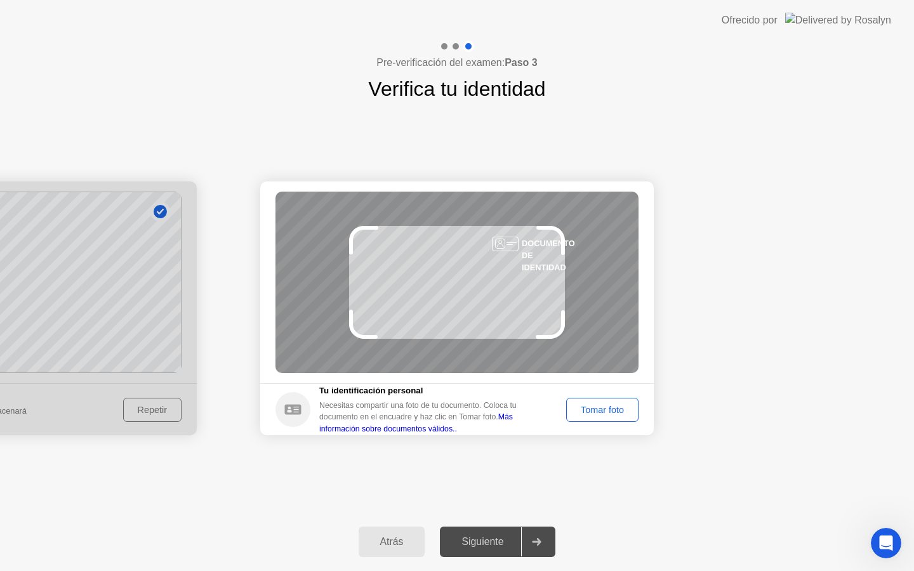
click at [602, 405] on div "Tomar foto" at bounding box center [602, 410] width 63 height 10
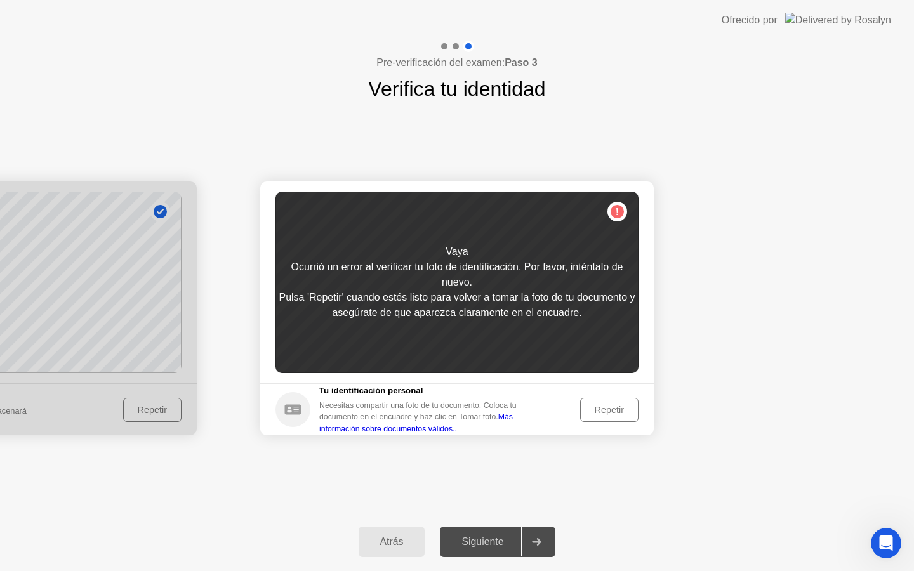
click at [606, 415] on div "Repetir" at bounding box center [610, 410] width 50 height 10
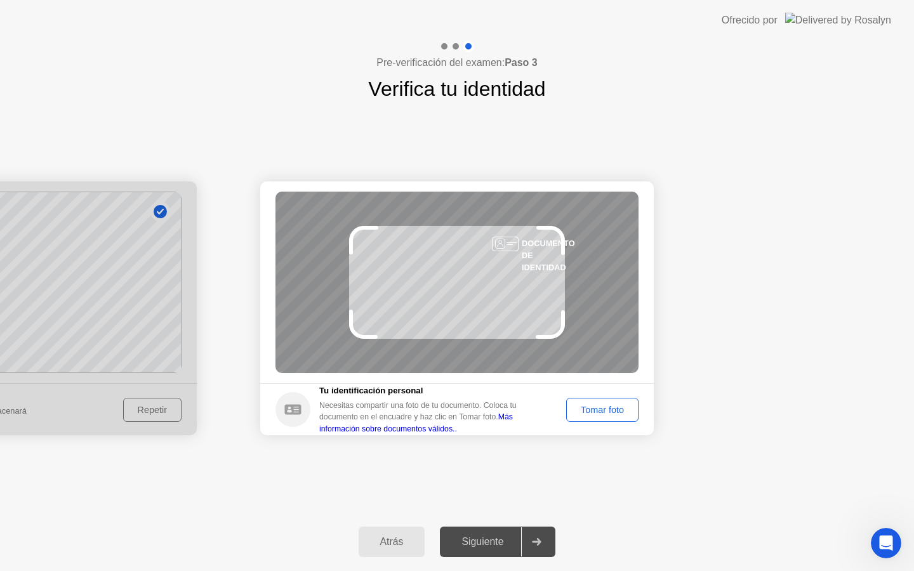
click at [606, 415] on div "Tomar foto" at bounding box center [602, 410] width 63 height 10
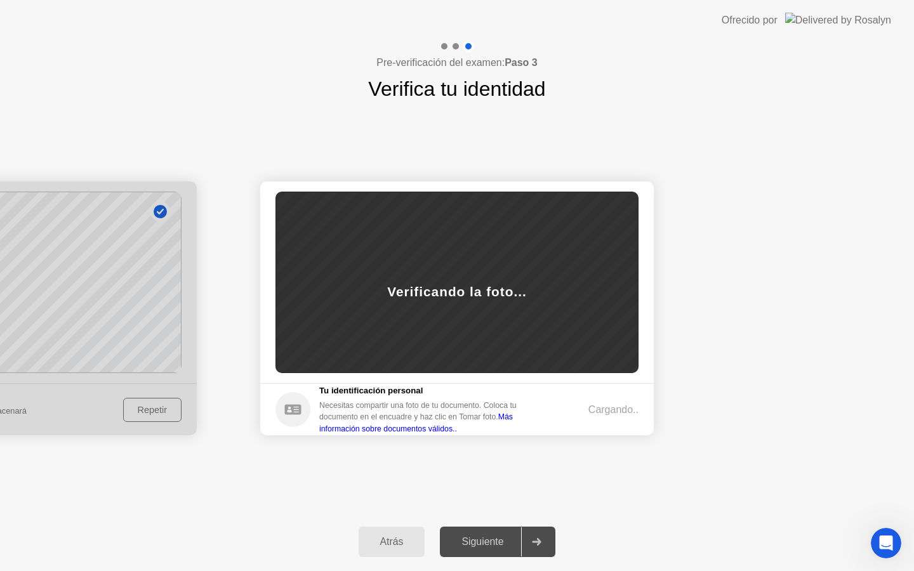
click at [397, 544] on div "Atrás" at bounding box center [392, 541] width 59 height 11
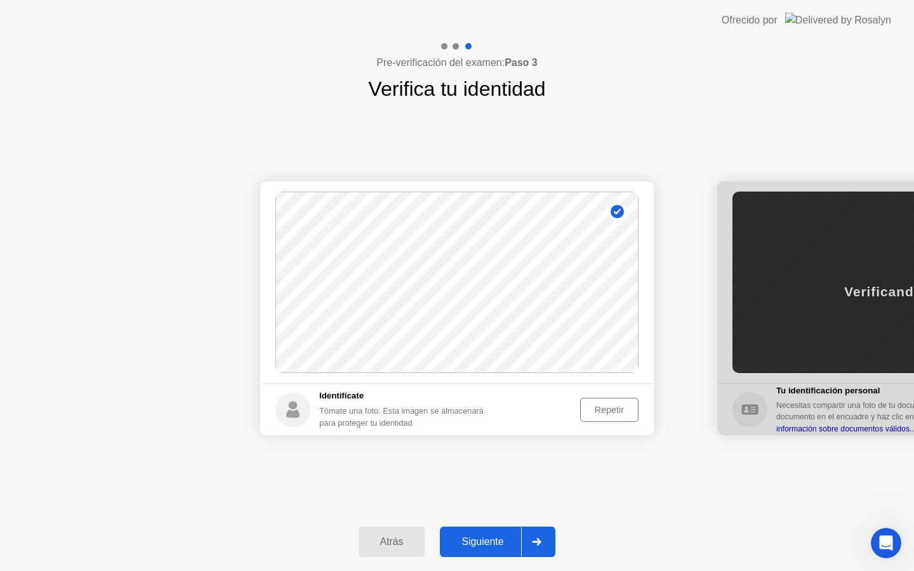
click at [397, 544] on div "Atrás" at bounding box center [392, 541] width 59 height 11
select select "**********"
select select "*******"
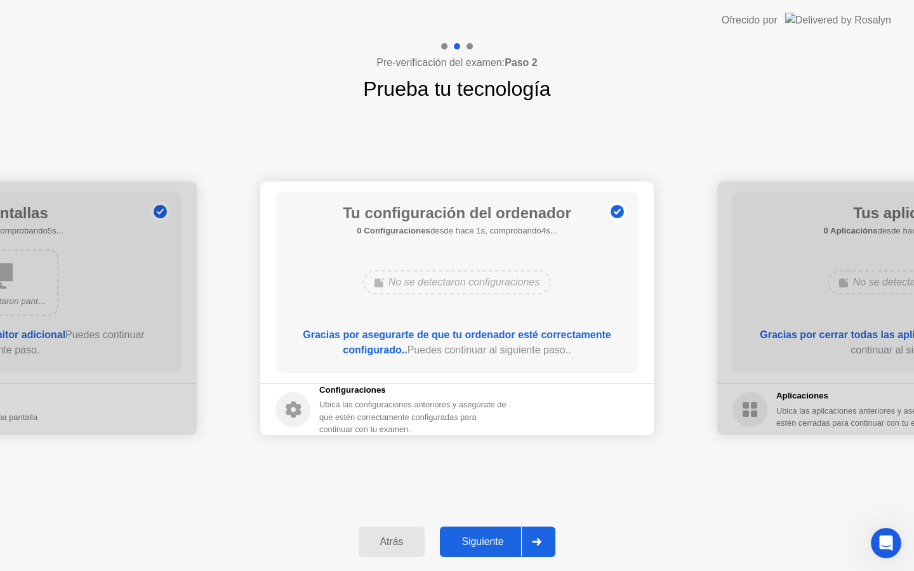
click at [491, 542] on div "Siguiente" at bounding box center [482, 541] width 77 height 11
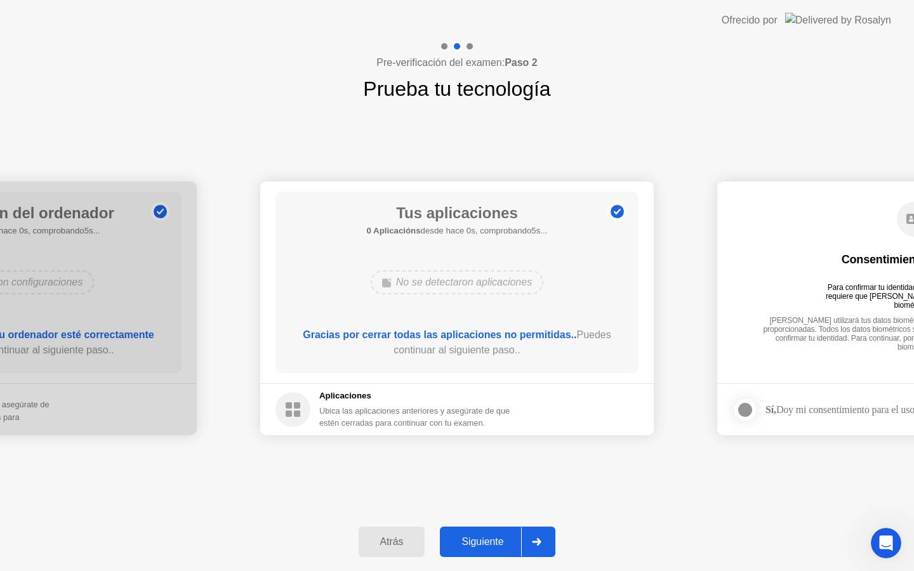
click at [491, 542] on div "Siguiente" at bounding box center [482, 541] width 77 height 11
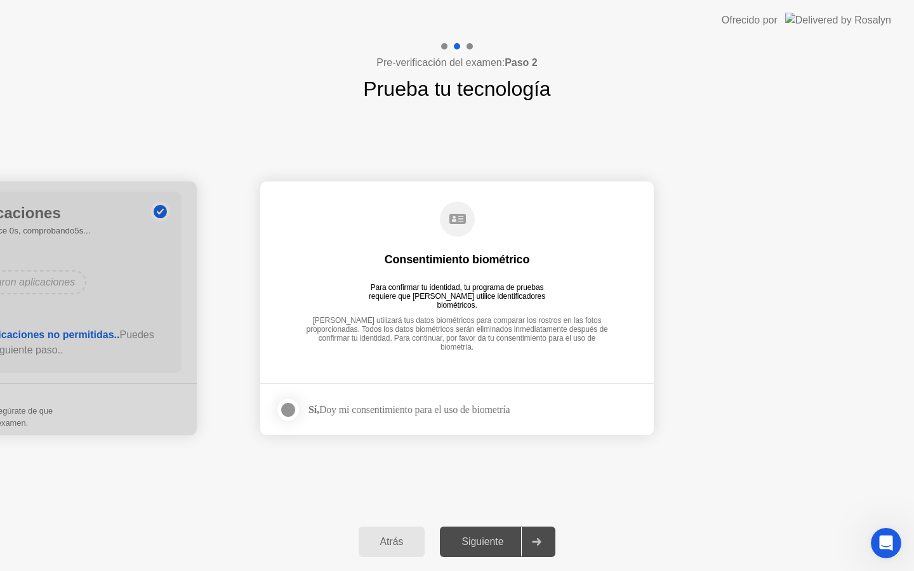
click at [289, 410] on div at bounding box center [288, 410] width 15 height 15
click at [478, 536] on div "Siguiente" at bounding box center [482, 541] width 77 height 11
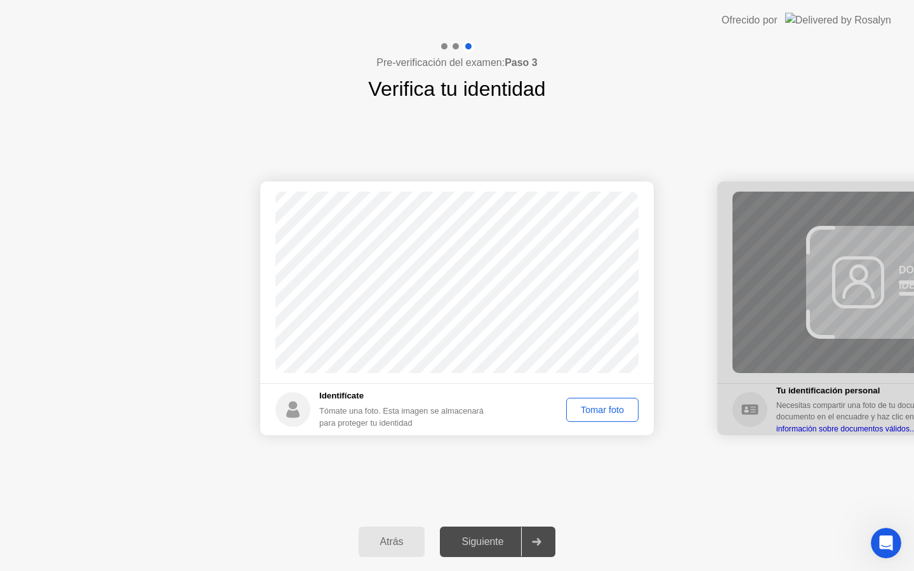
click at [603, 410] on div "Tomar foto" at bounding box center [602, 410] width 63 height 10
click at [491, 545] on div "Siguiente" at bounding box center [482, 541] width 77 height 11
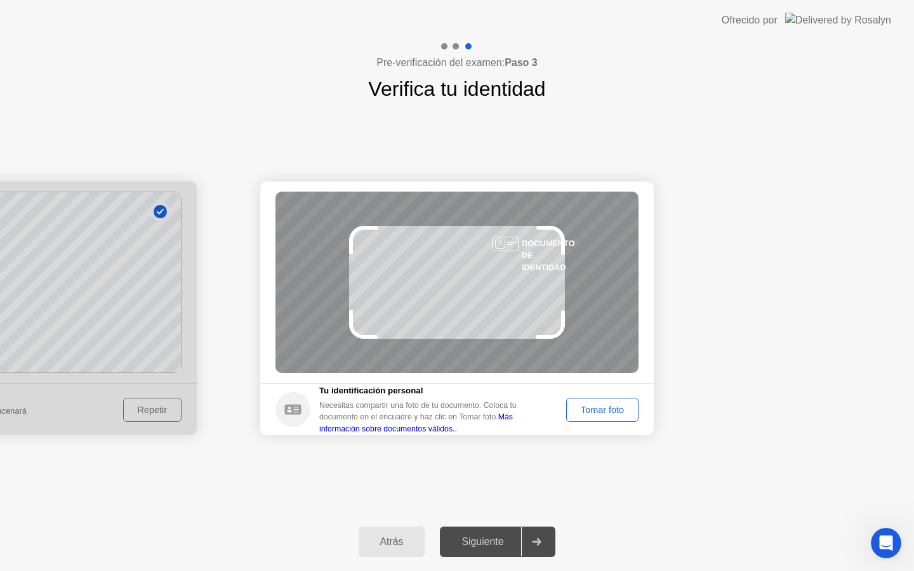
click at [603, 413] on div "Tomar foto" at bounding box center [602, 410] width 63 height 10
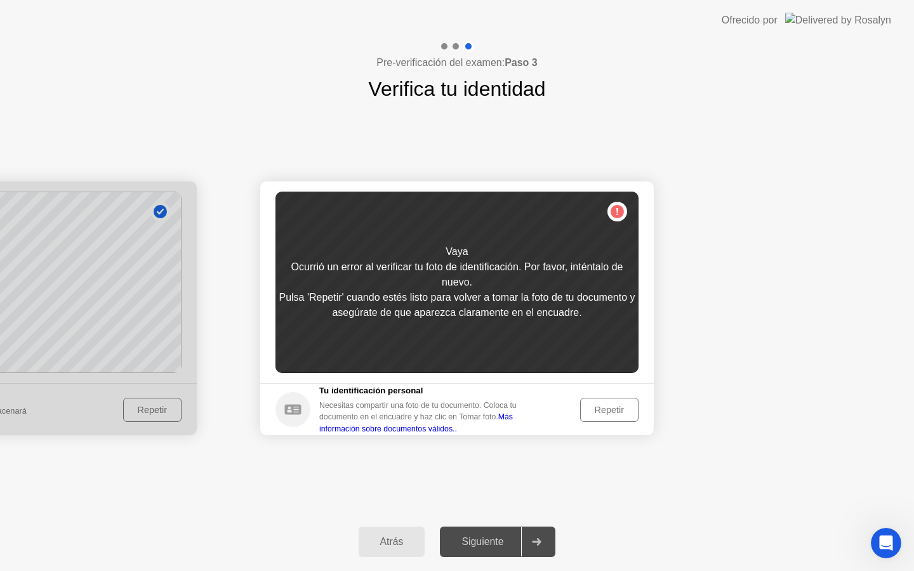
click at [603, 413] on div "Repetir" at bounding box center [610, 410] width 50 height 10
